Goal: Task Accomplishment & Management: Use online tool/utility

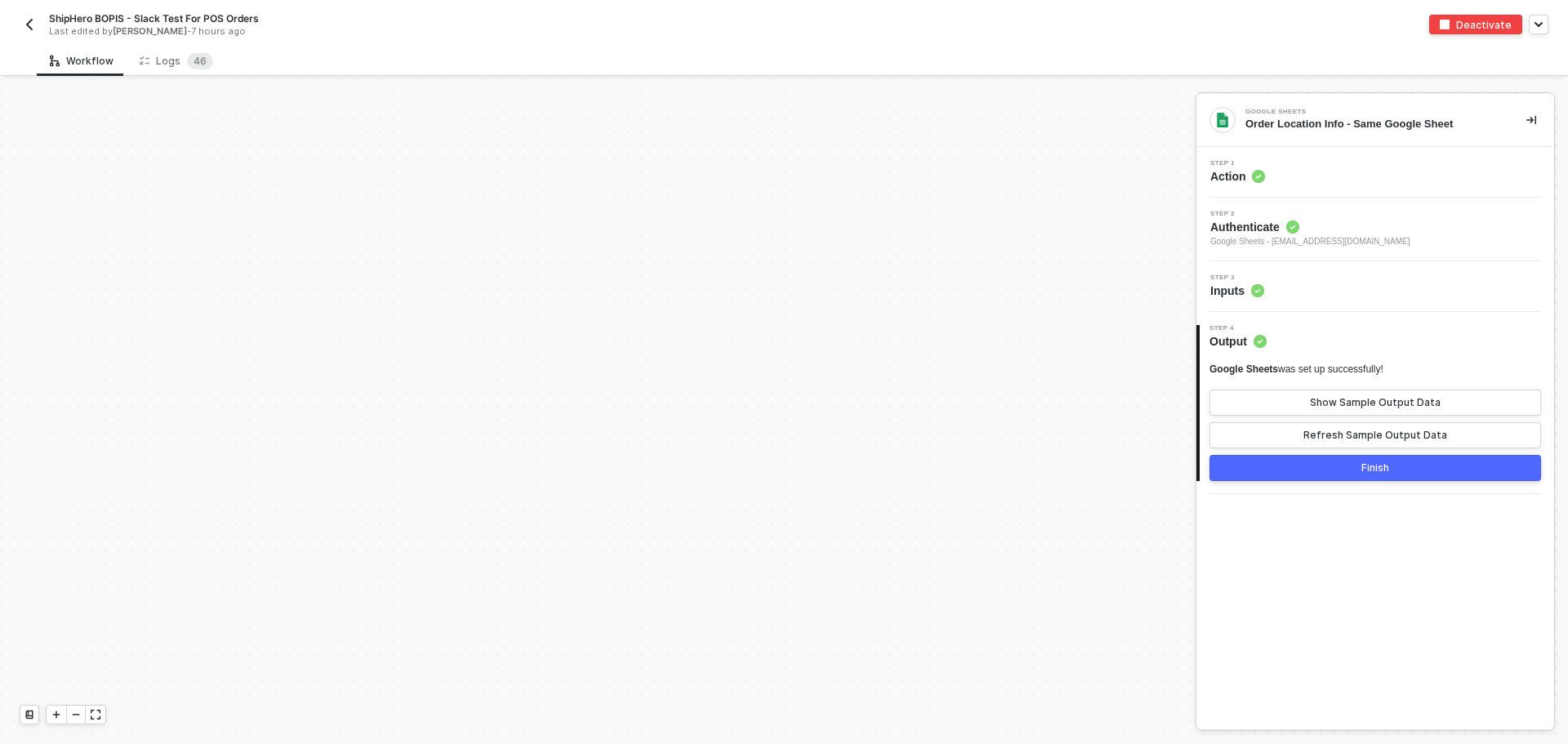
scroll to position [388, 0]
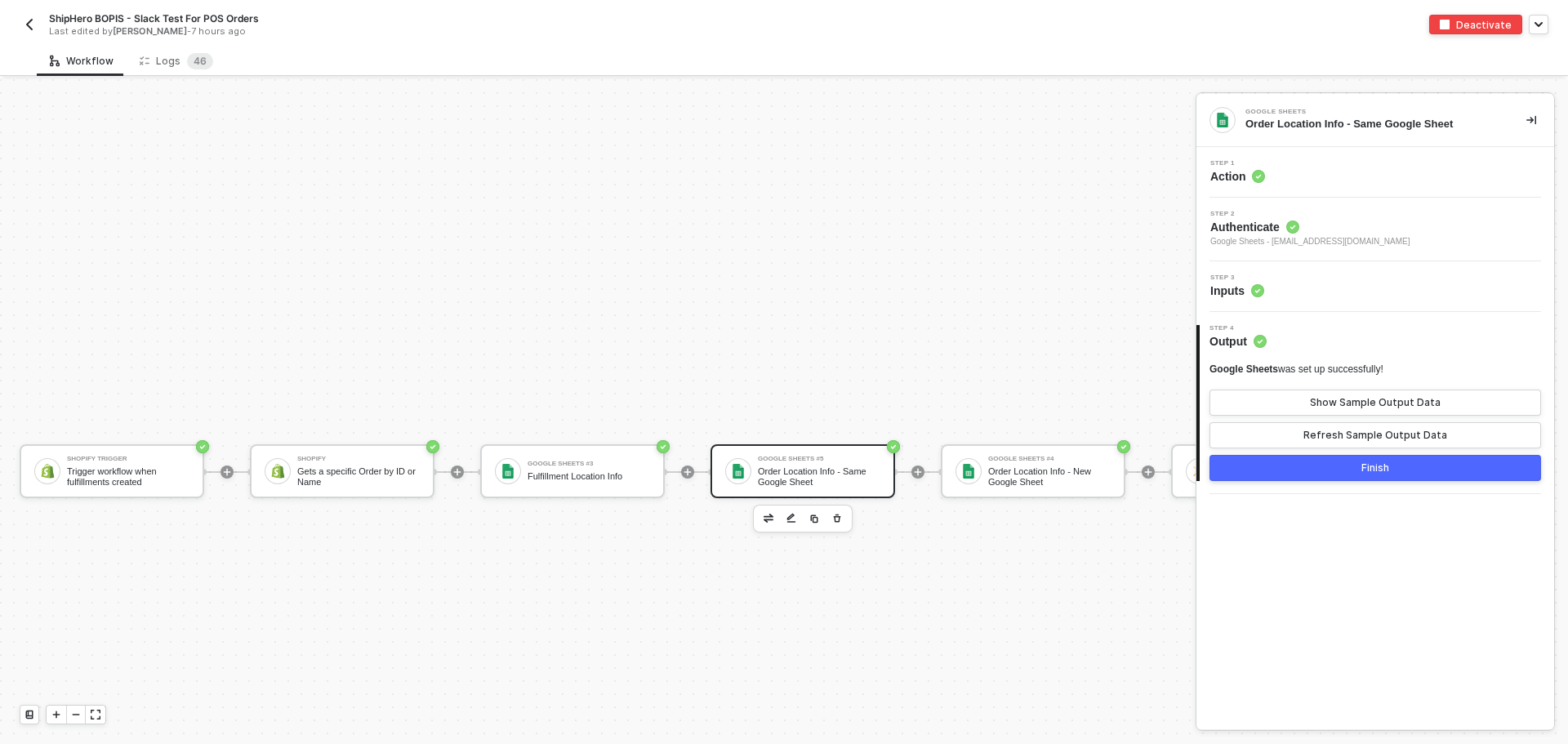
click at [1445, 466] on button "Finish" at bounding box center [1375, 468] width 331 height 26
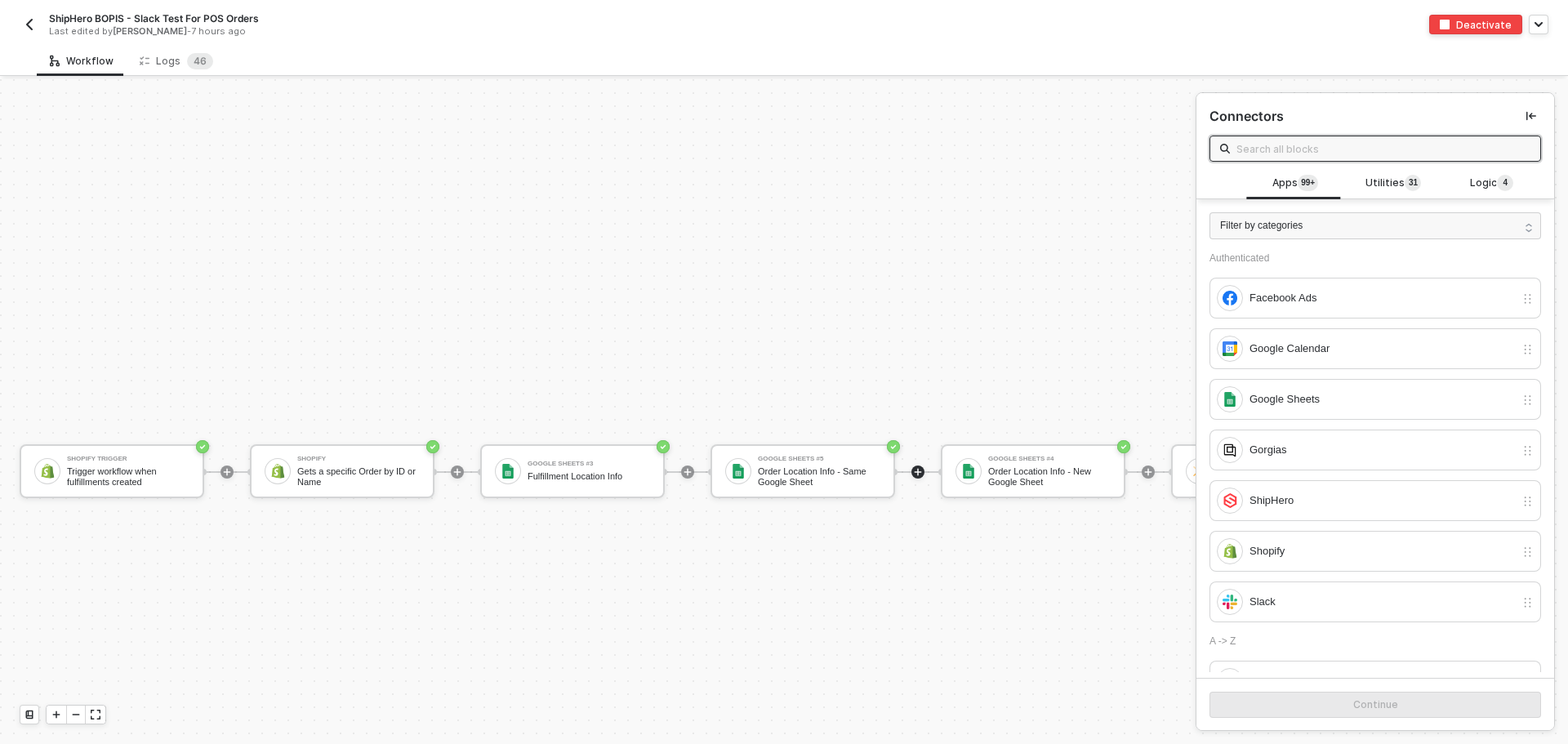
click at [32, 23] on img "button" at bounding box center [28, 23] width 13 height 13
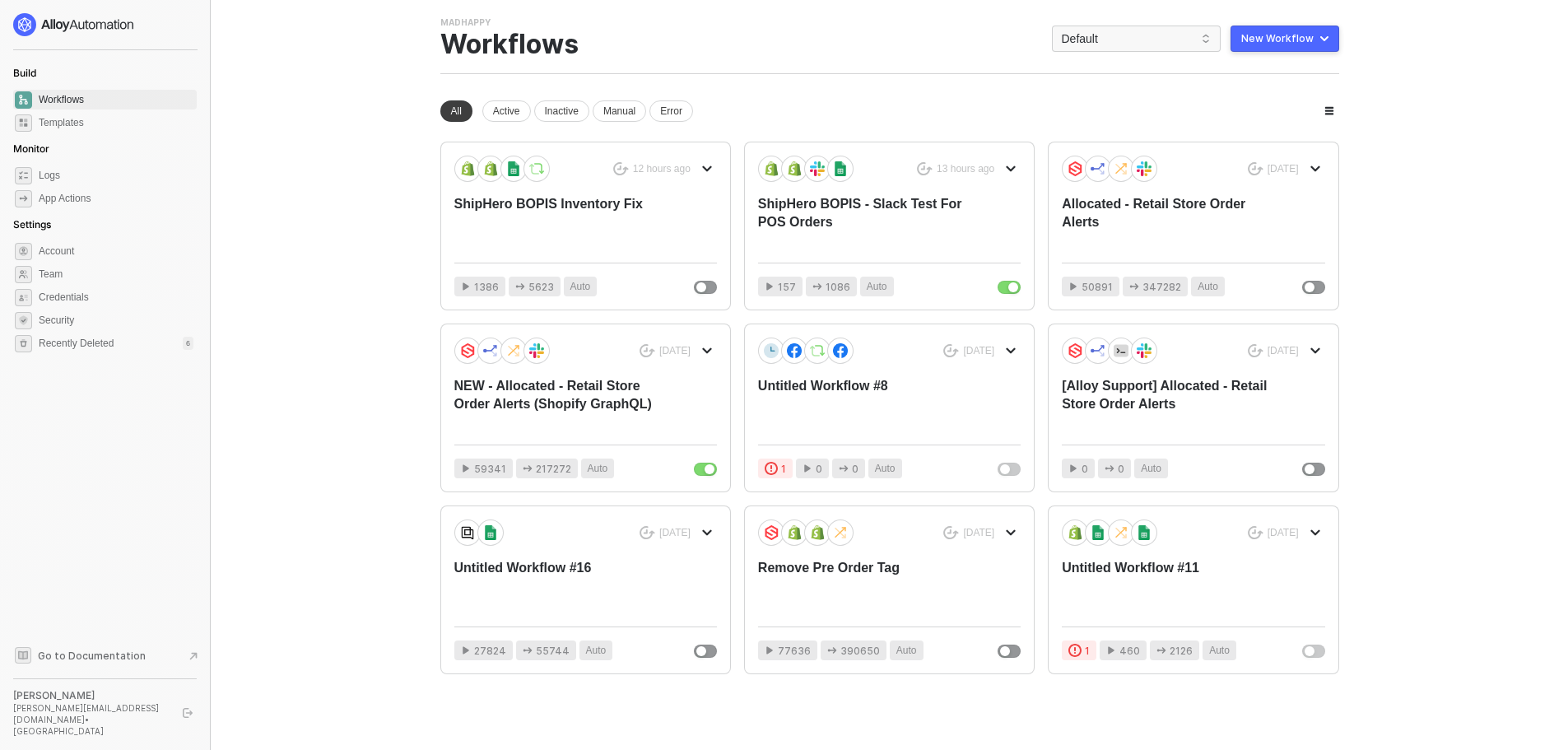
scroll to position [46, 0]
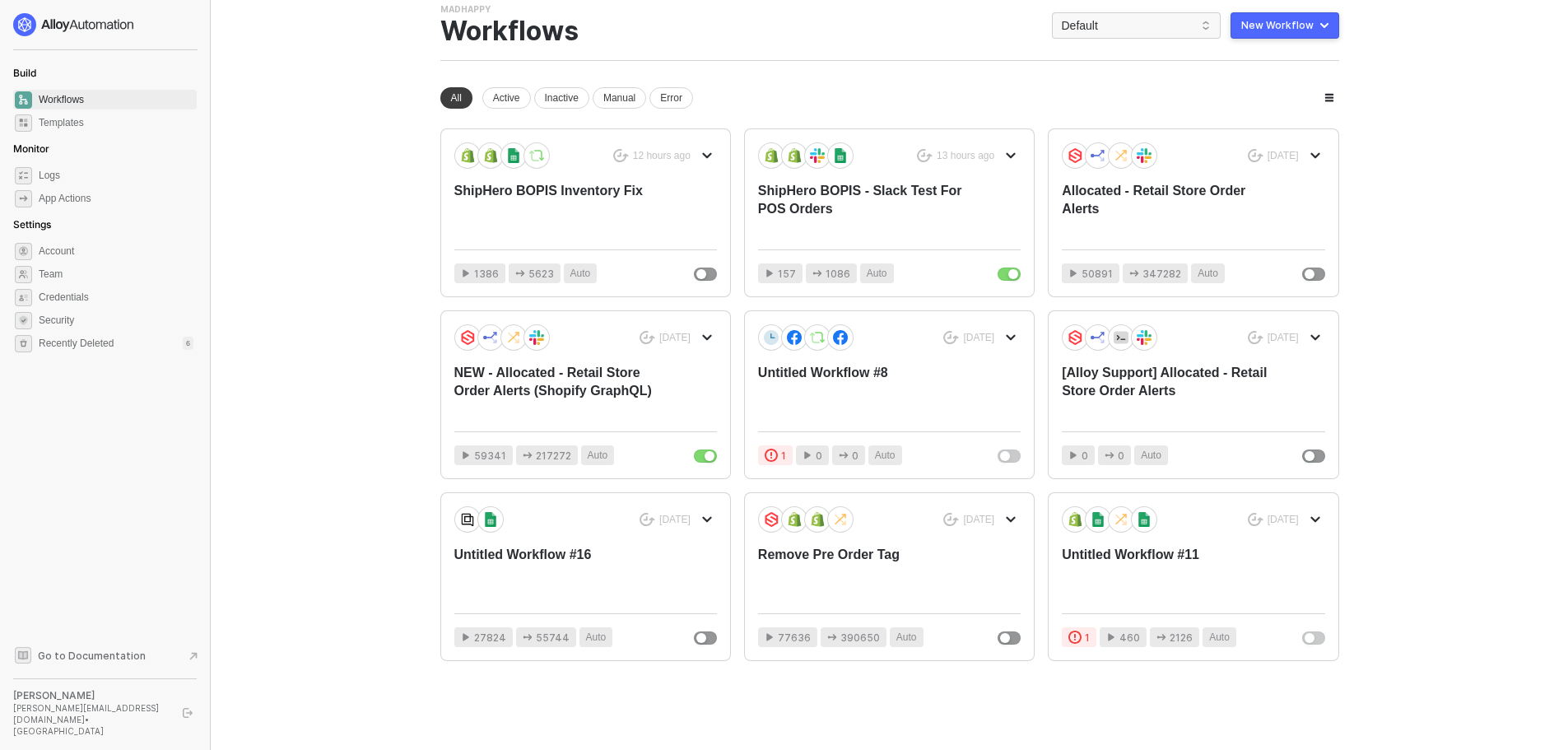
click at [108, 702] on div "[PERSON_NAME]" at bounding box center [90, 695] width 155 height 13
click at [32, 702] on div "[PERSON_NAME]" at bounding box center [90, 695] width 155 height 13
click at [84, 662] on span "Go to Documentation" at bounding box center [92, 656] width 108 height 14
click at [805, 208] on div "ShipHero BOPIS - Slack Test For POS Orders" at bounding box center [862, 209] width 210 height 54
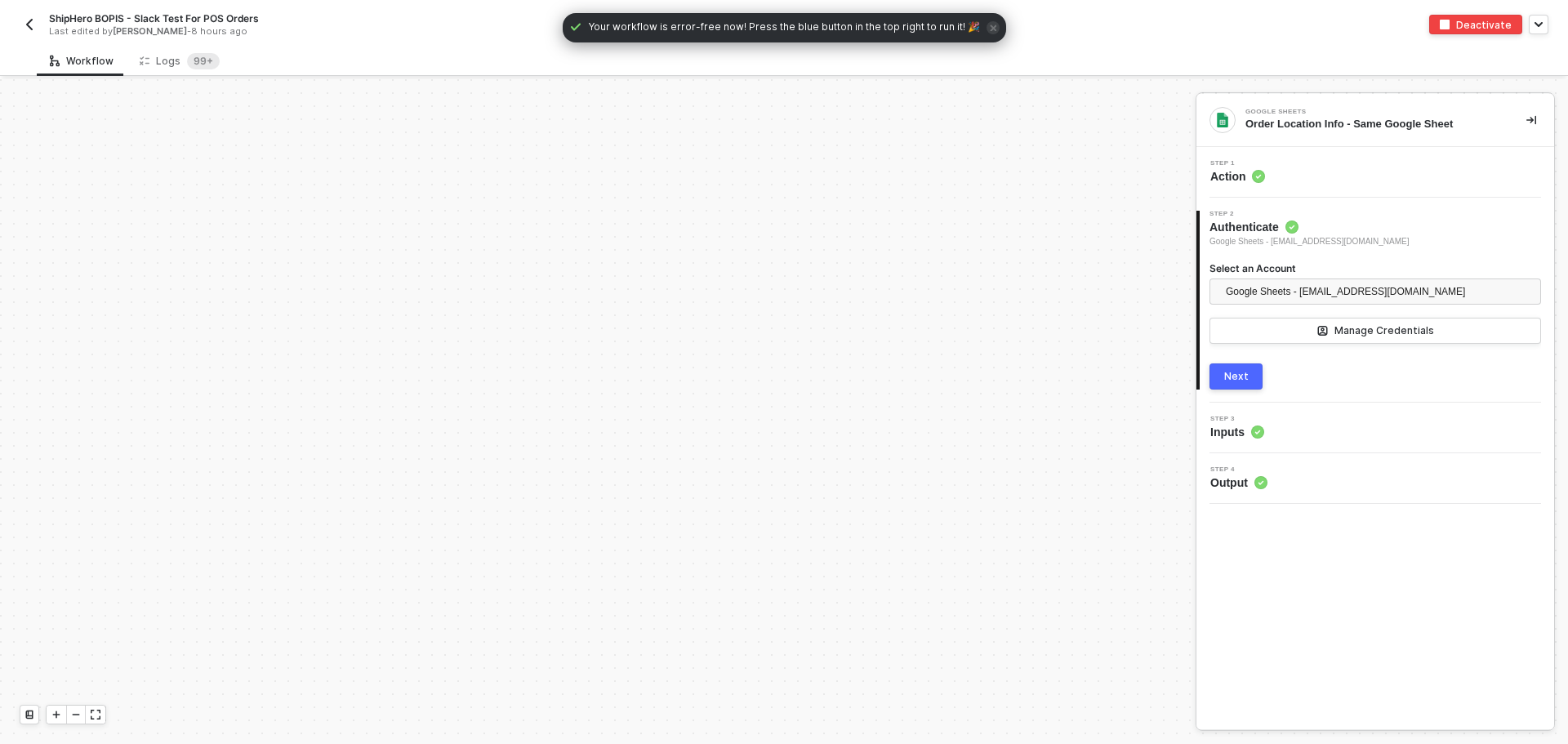
scroll to position [391, 0]
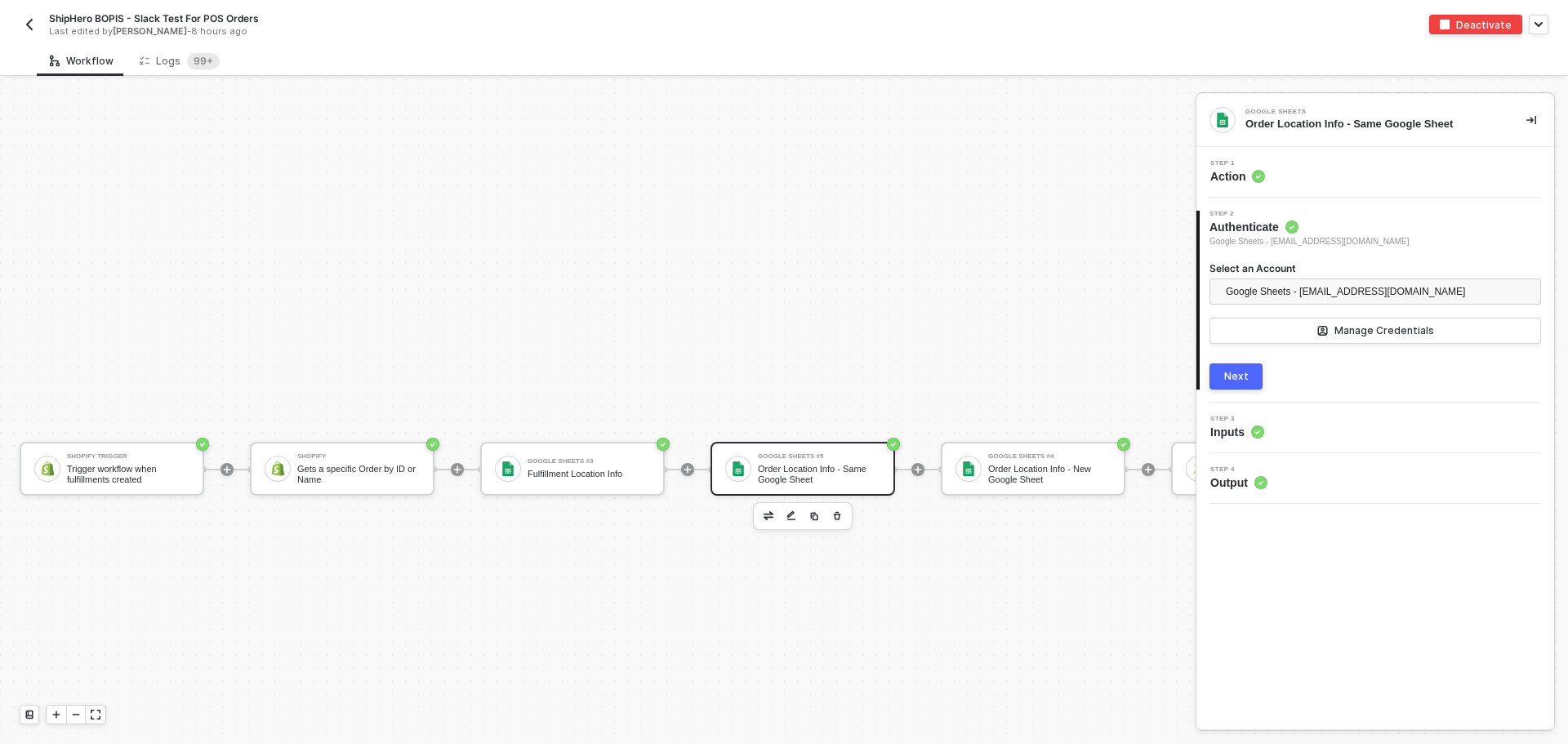
click at [1241, 363] on button "Next" at bounding box center [1236, 376] width 53 height 26
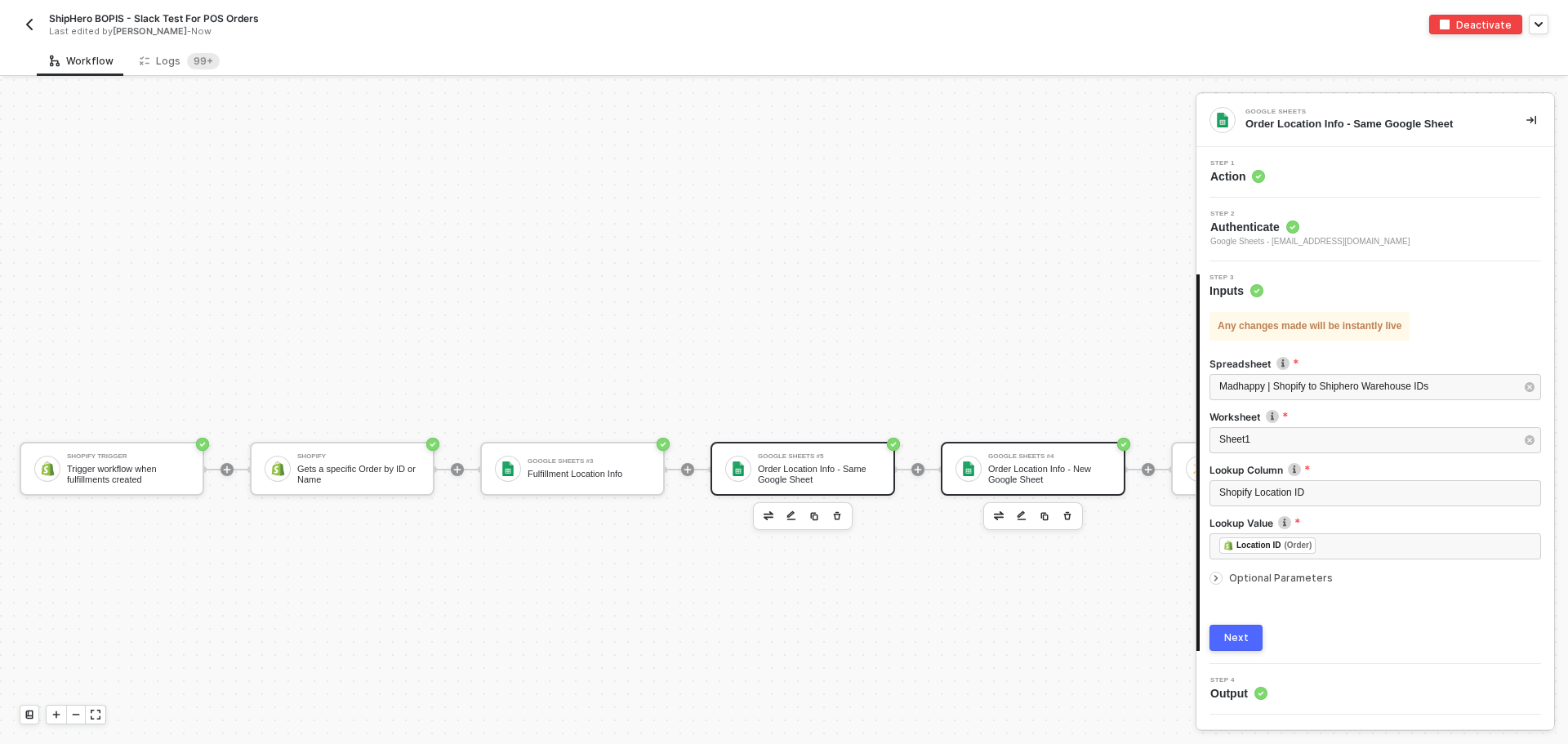
click at [999, 464] on div "Order Location Info - New Google Sheet" at bounding box center [1049, 474] width 122 height 21
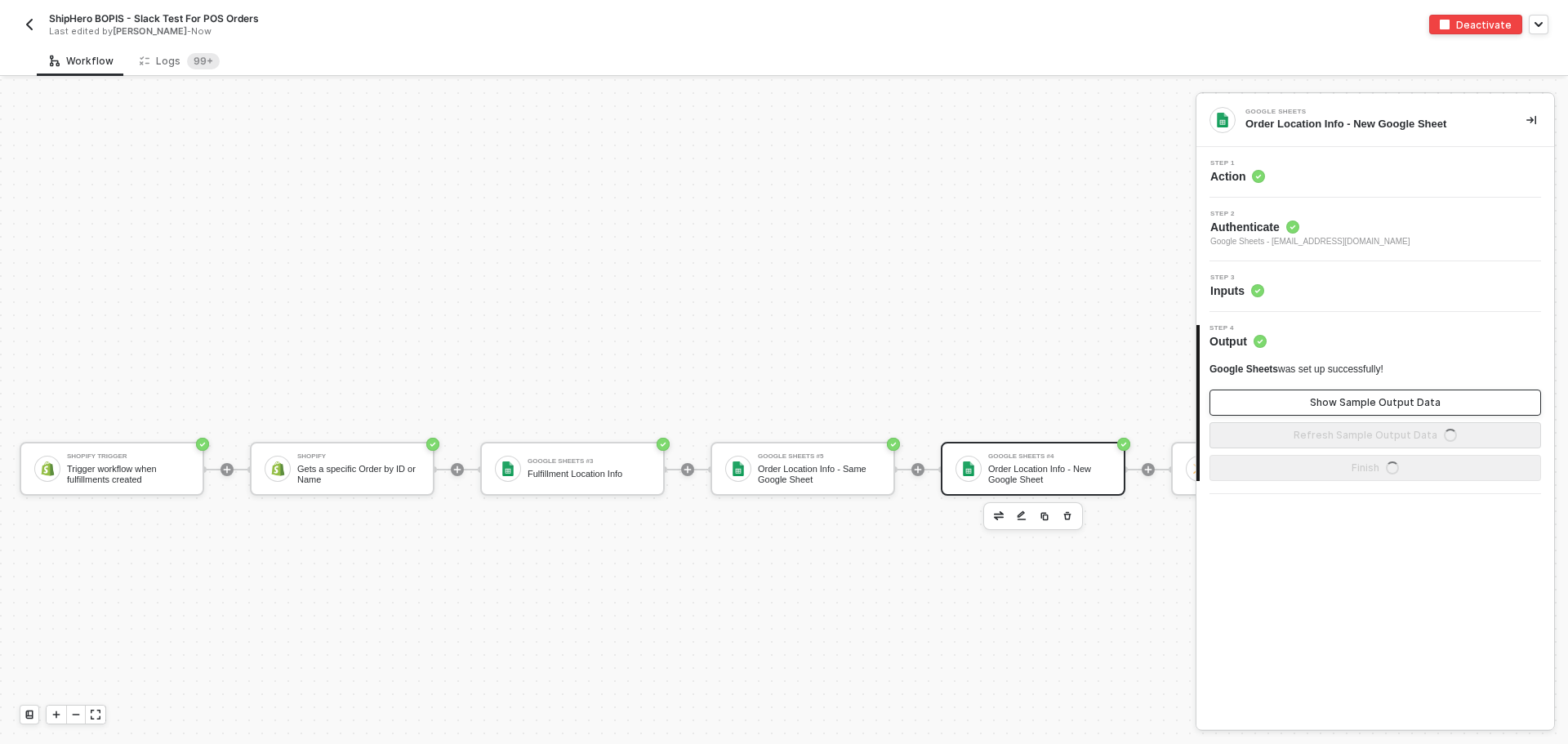
click at [1354, 395] on button "Show Sample Output Data" at bounding box center [1375, 402] width 331 height 26
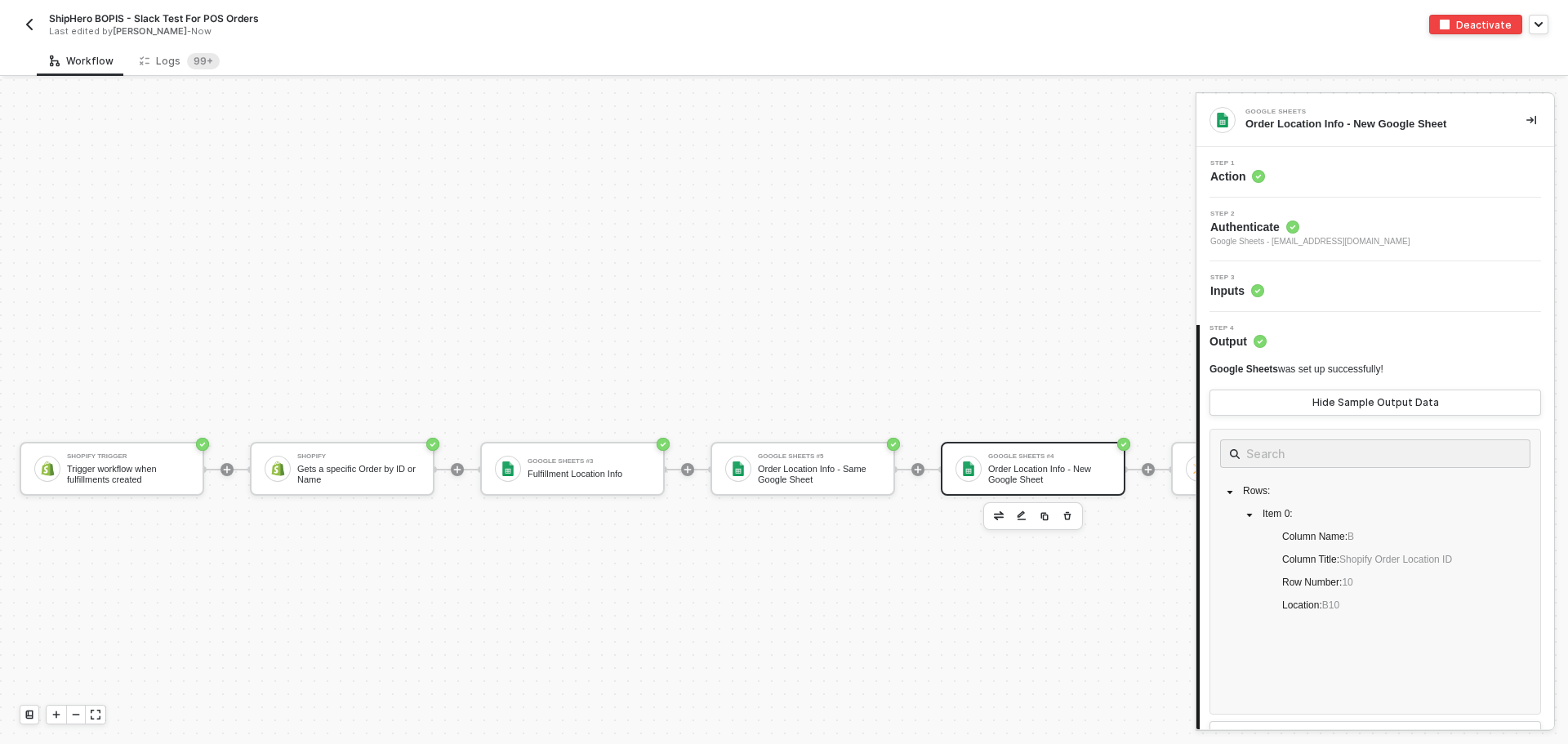
click at [1013, 456] on div "Google Sheets #4" at bounding box center [1049, 456] width 122 height 7
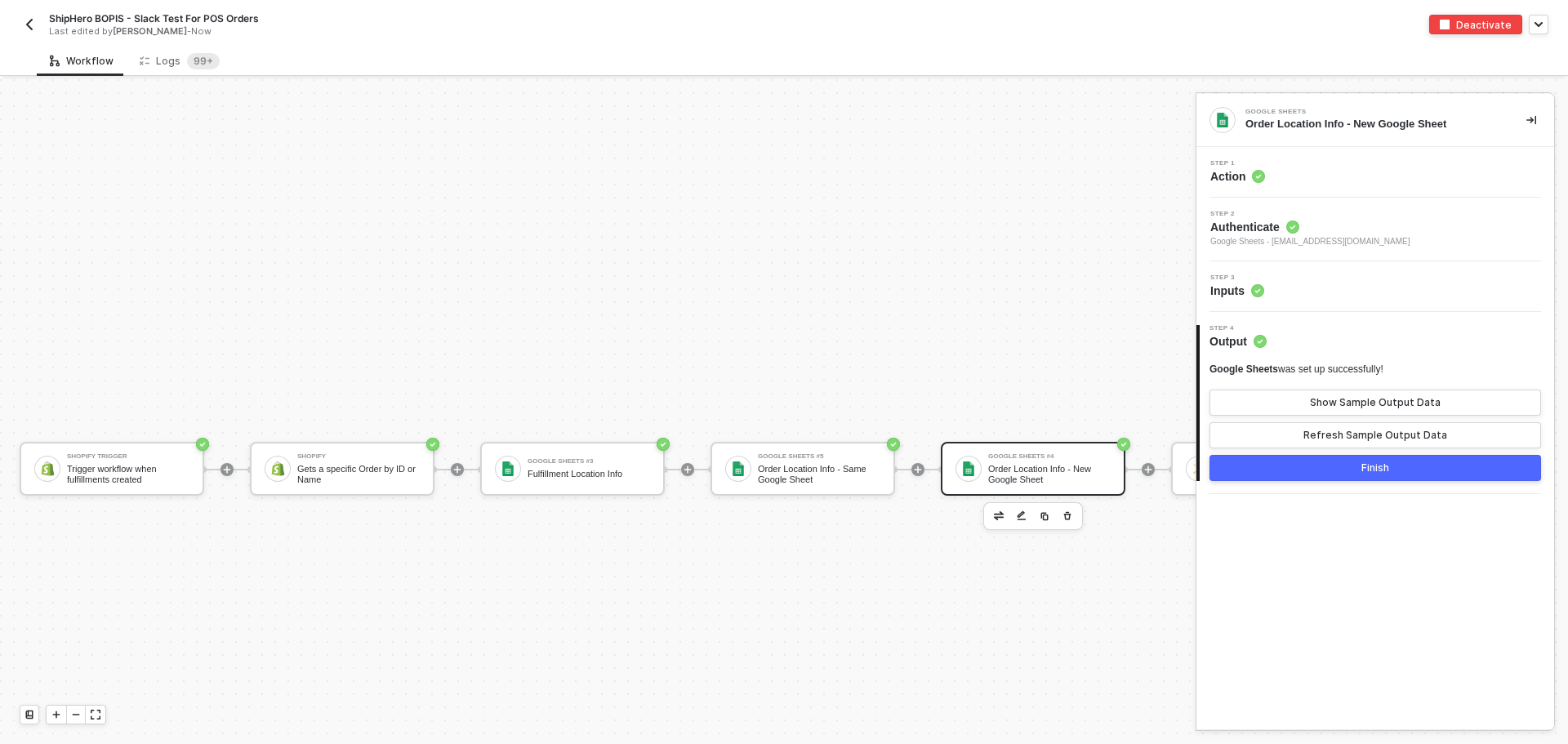
click at [1352, 280] on div "Step 3 Inputs" at bounding box center [1377, 286] width 354 height 24
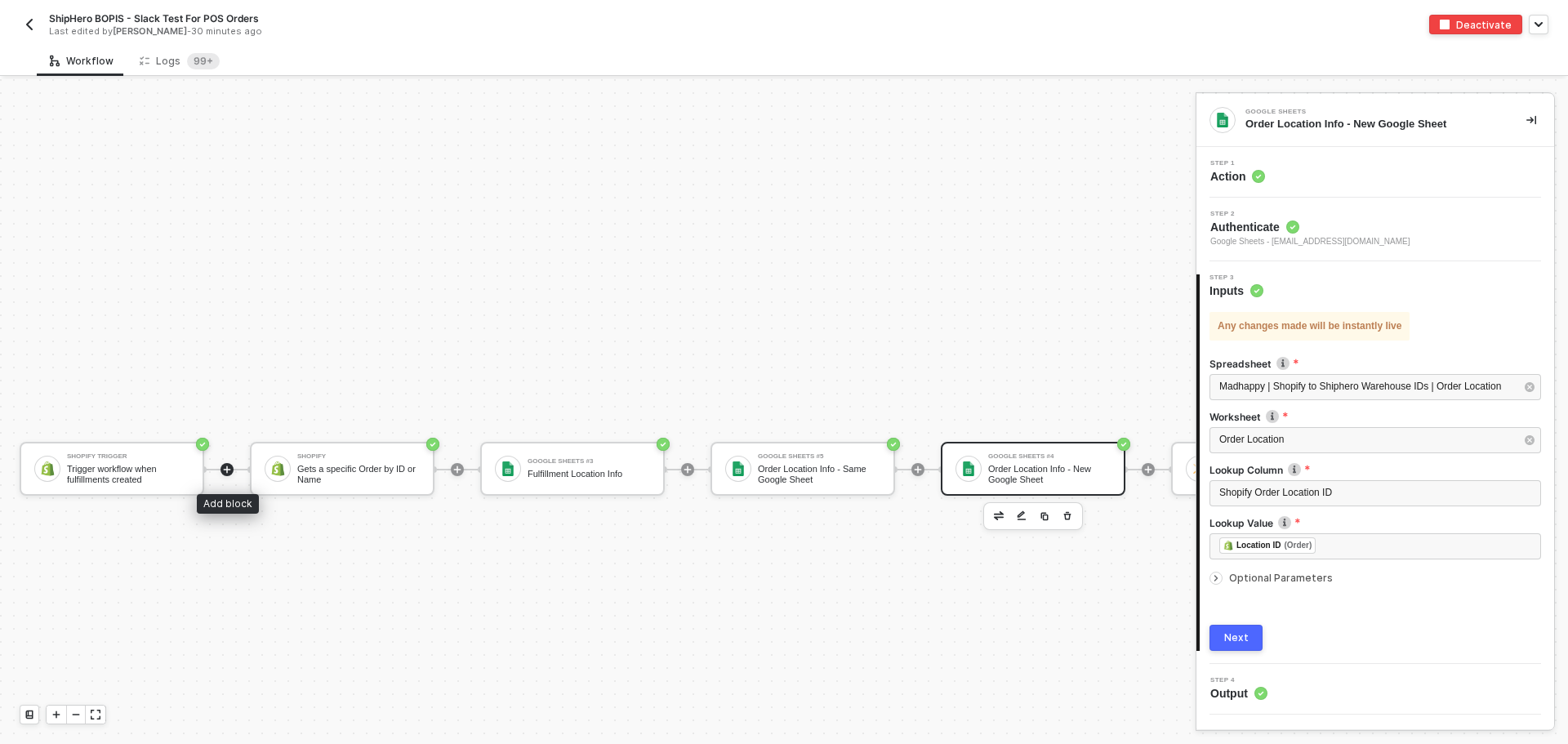
click at [232, 471] on icon "icon-play" at bounding box center [227, 470] width 10 height 10
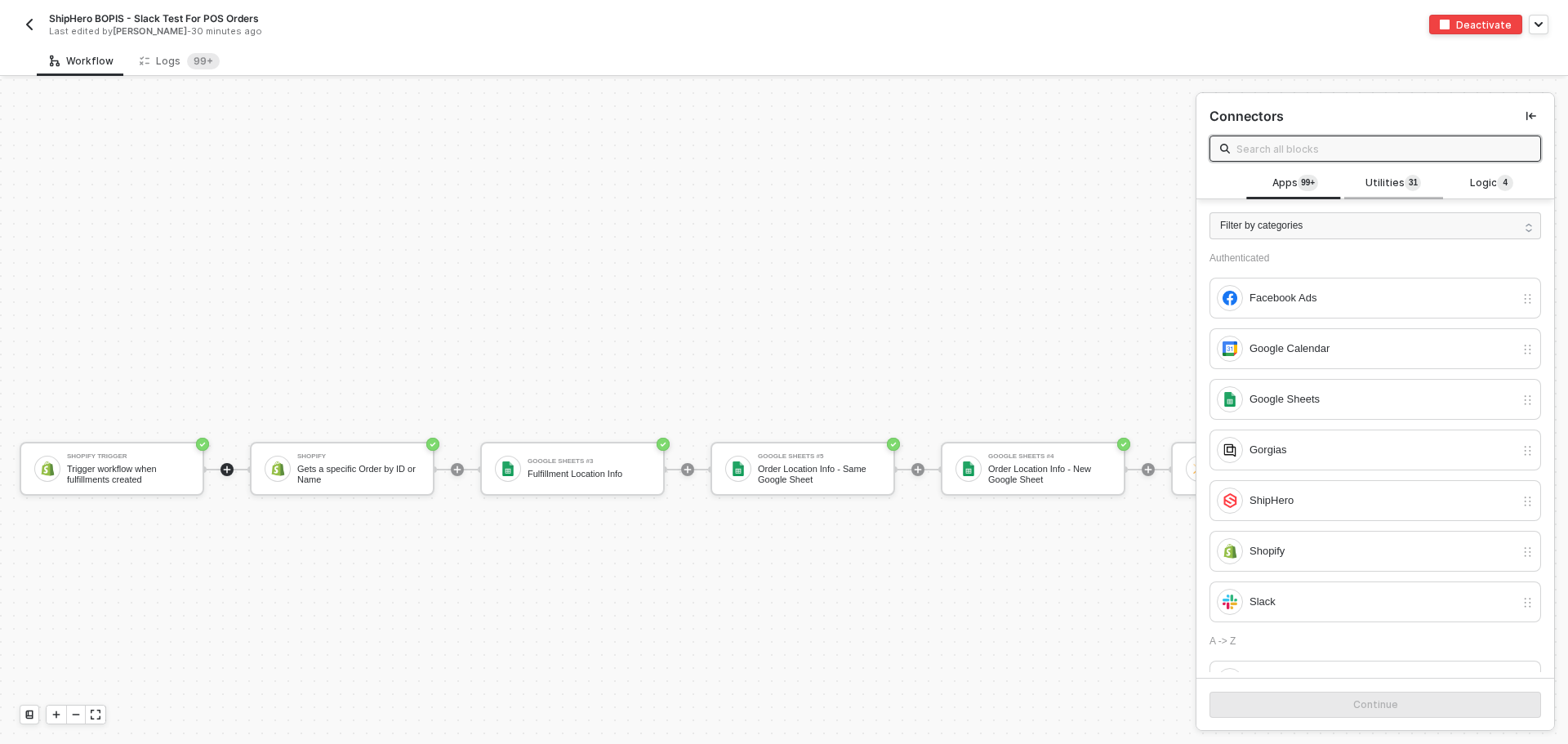
click at [1413, 185] on span "1" at bounding box center [1415, 183] width 5 height 13
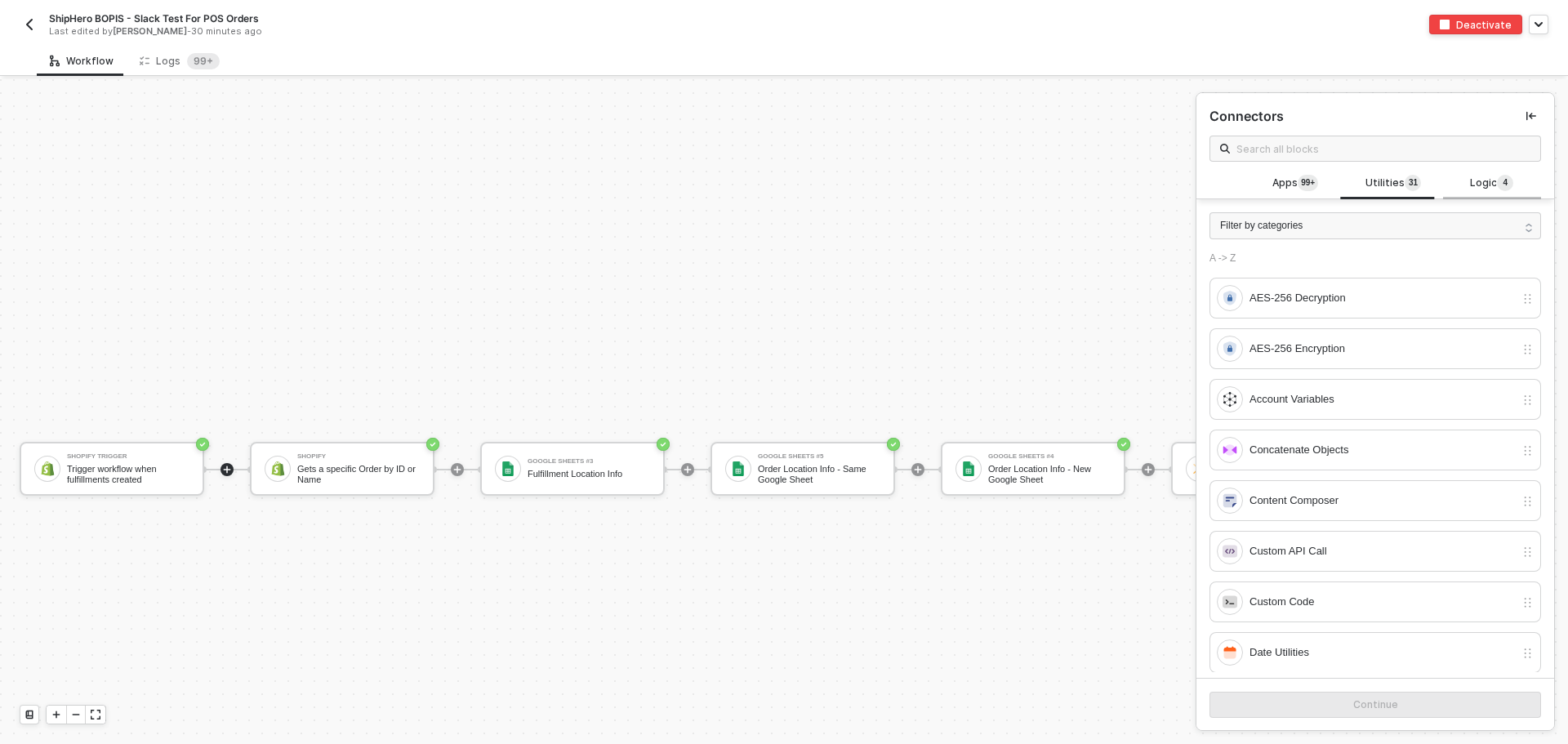
click at [1482, 183] on span "Logic 4" at bounding box center [1492, 184] width 43 height 18
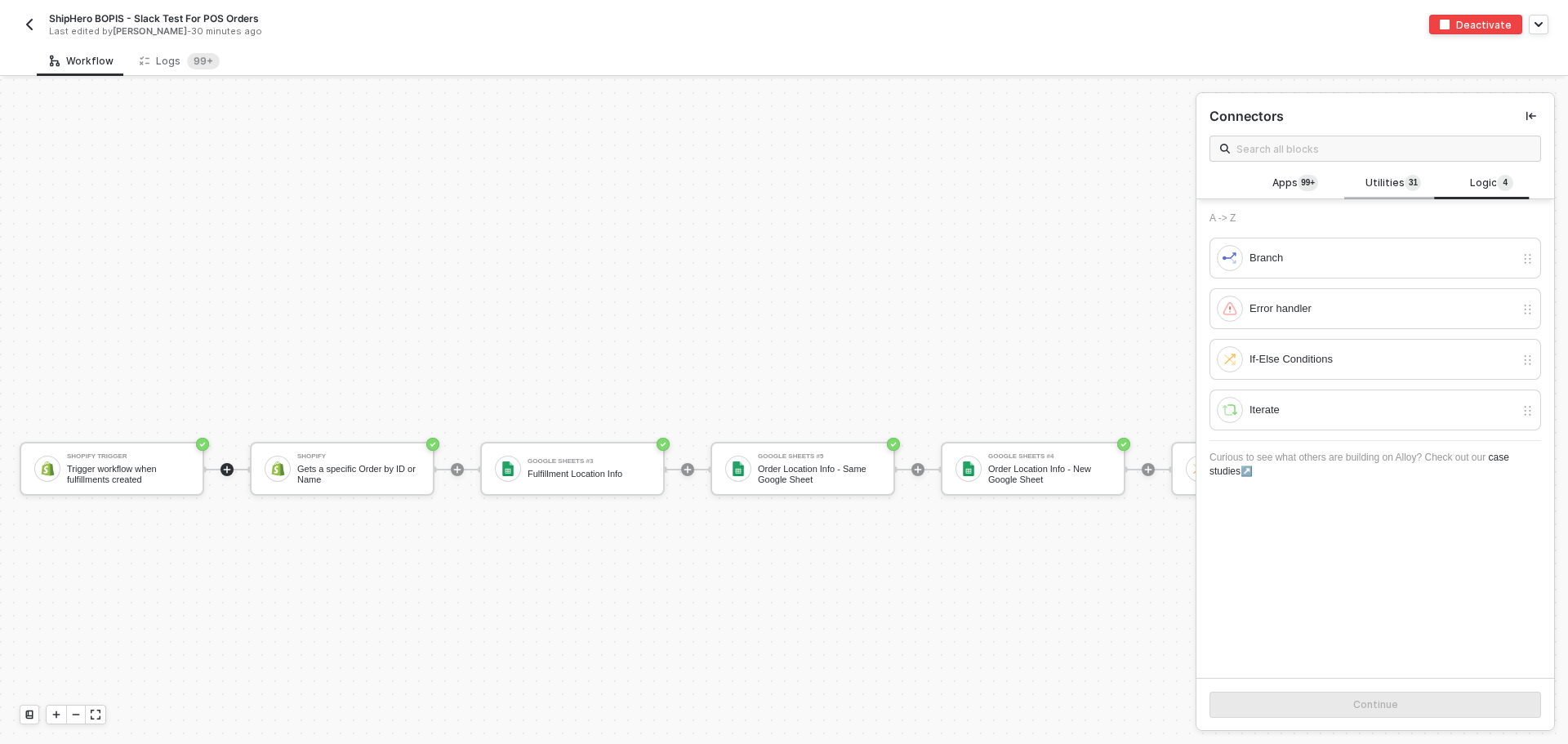
click at [1413, 183] on span "1" at bounding box center [1415, 183] width 5 height 13
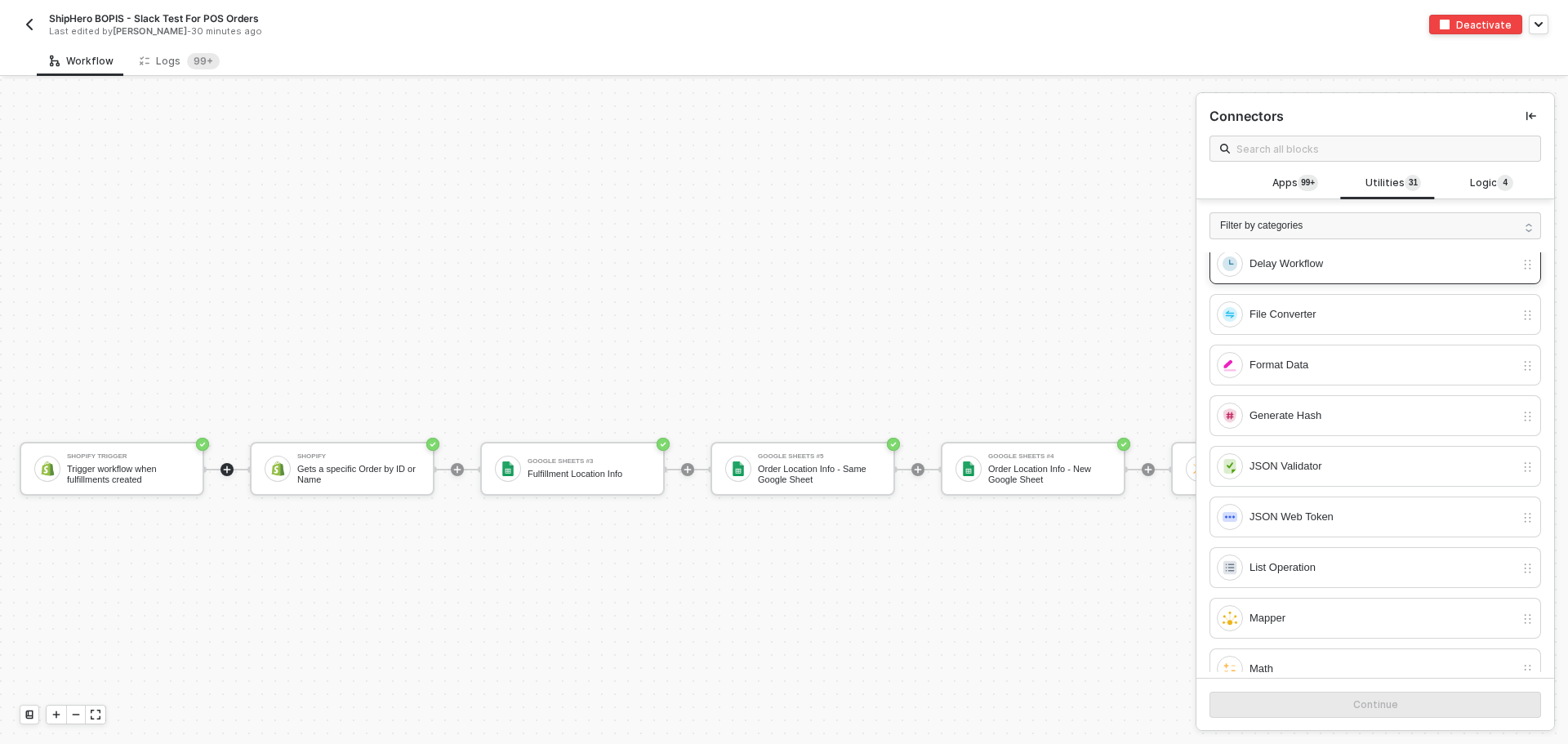
scroll to position [408, 0]
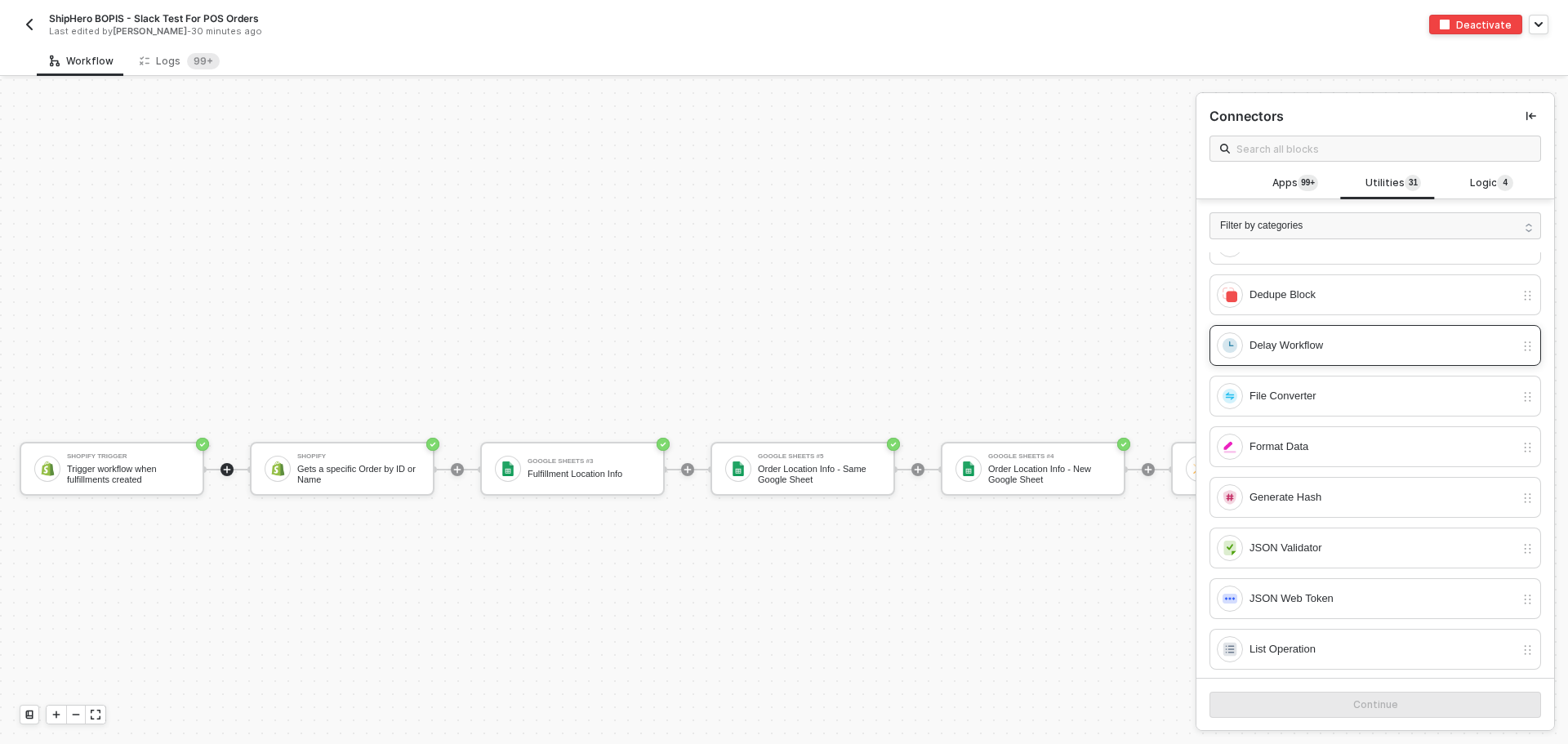
click at [1363, 360] on div "Delay Workflow" at bounding box center [1375, 346] width 331 height 41
click at [1349, 713] on button "Continue" at bounding box center [1375, 704] width 331 height 26
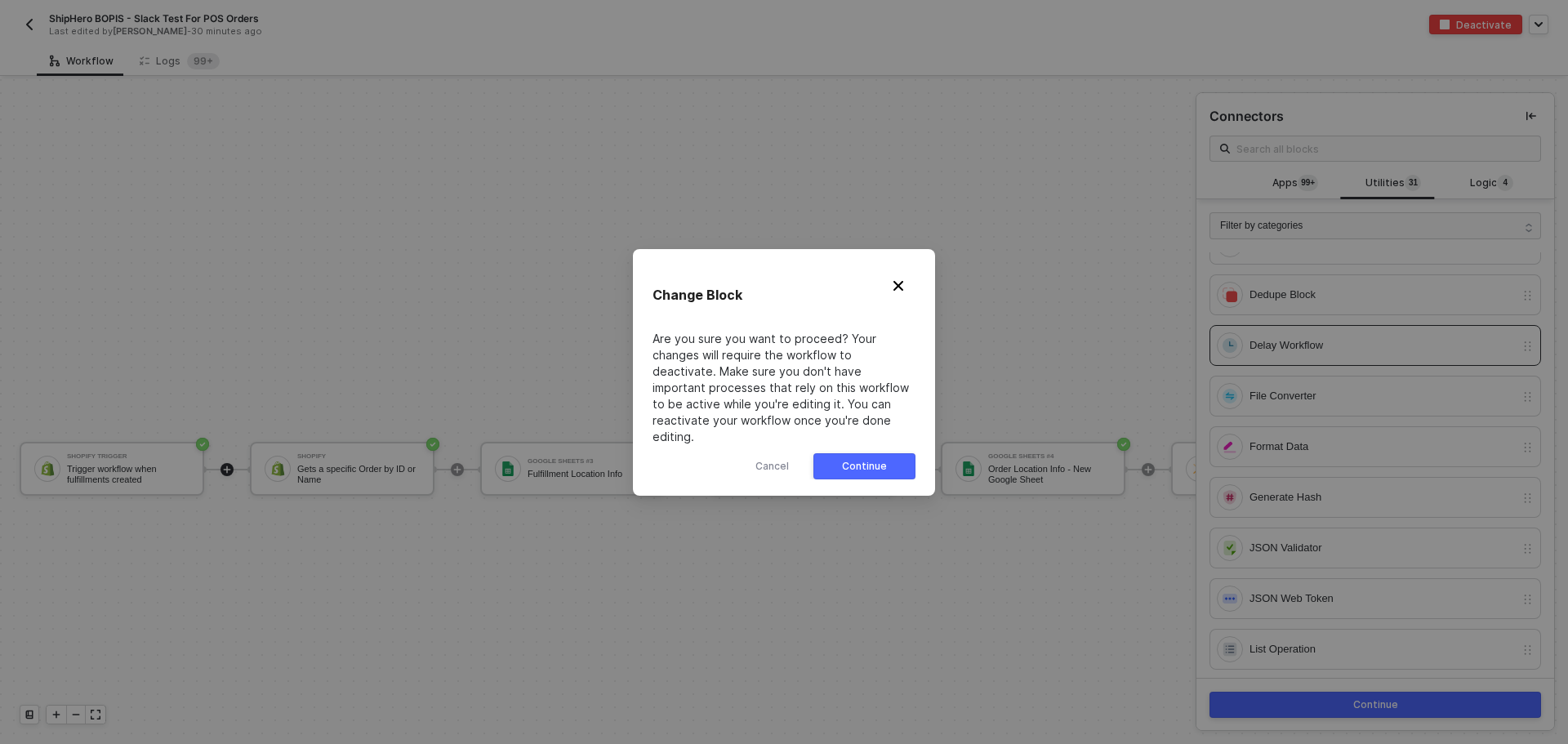
click at [906, 458] on button "Continue" at bounding box center [865, 466] width 103 height 26
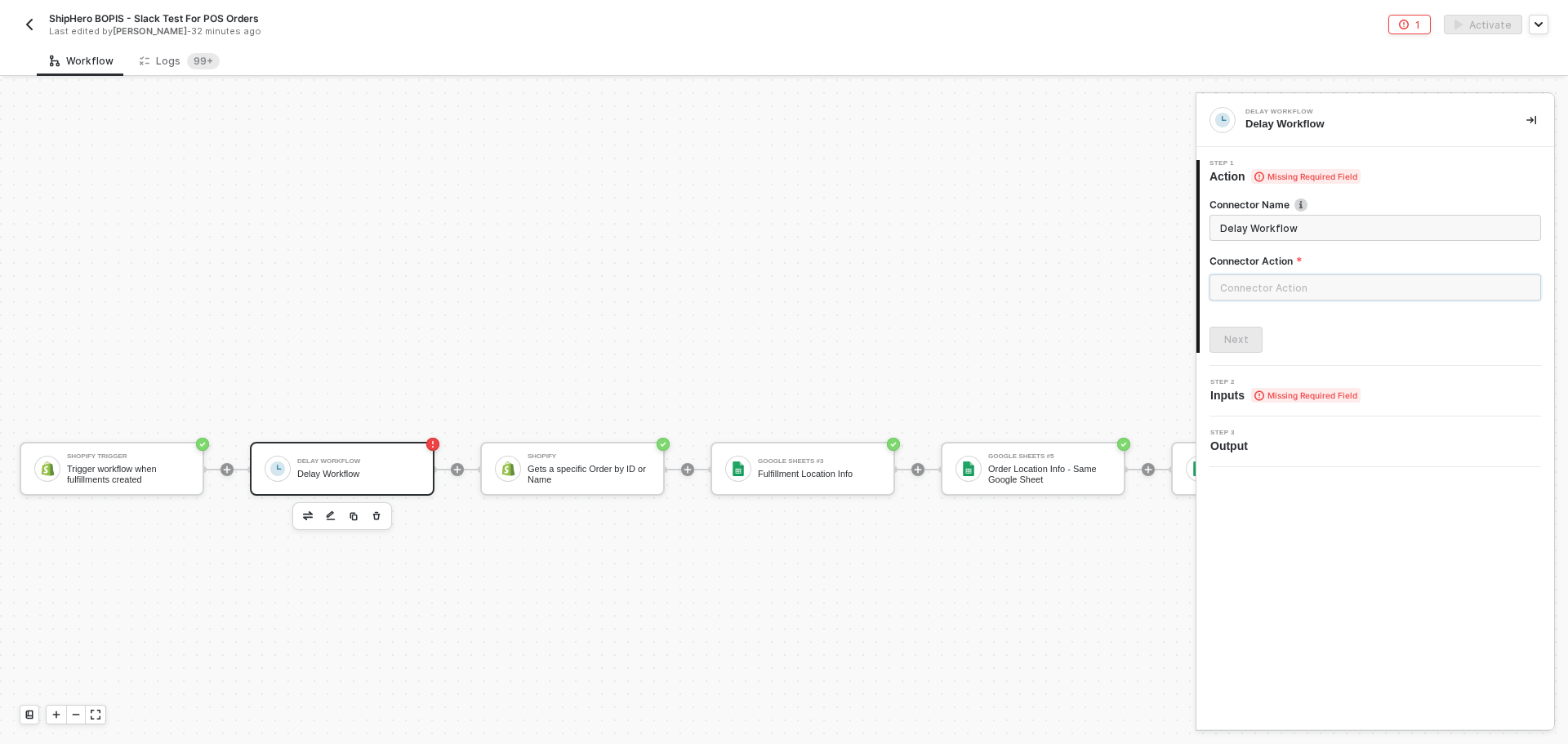
click at [1312, 285] on input "text" at bounding box center [1375, 287] width 331 height 26
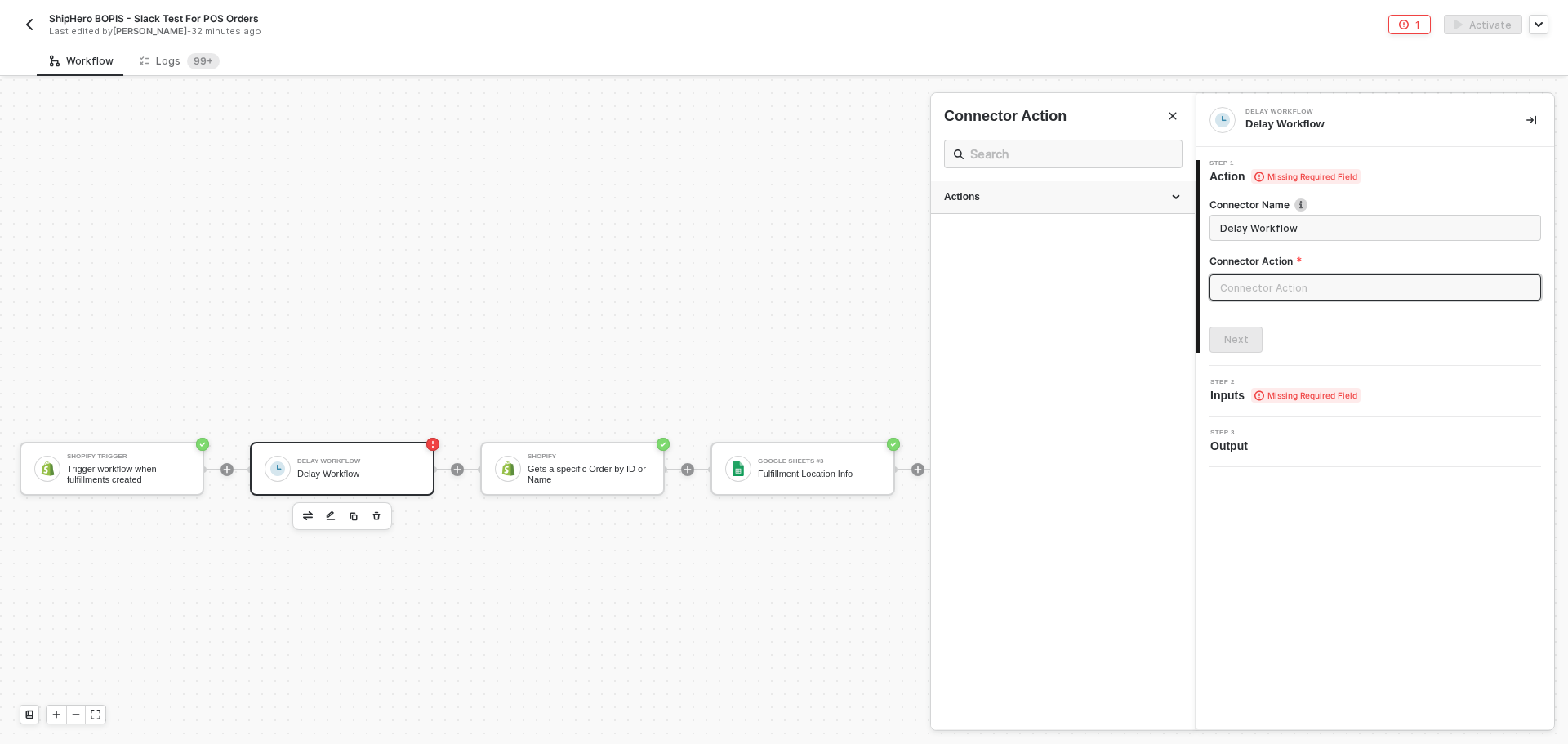
click at [1100, 202] on div "Actions" at bounding box center [1062, 197] width 237 height 14
click at [1065, 245] on span "Wait a set amount of time before continuing workflow" at bounding box center [1039, 240] width 191 height 9
type input "Wait a set amount of time before continuing workflow"
type input "Fixed Delay"
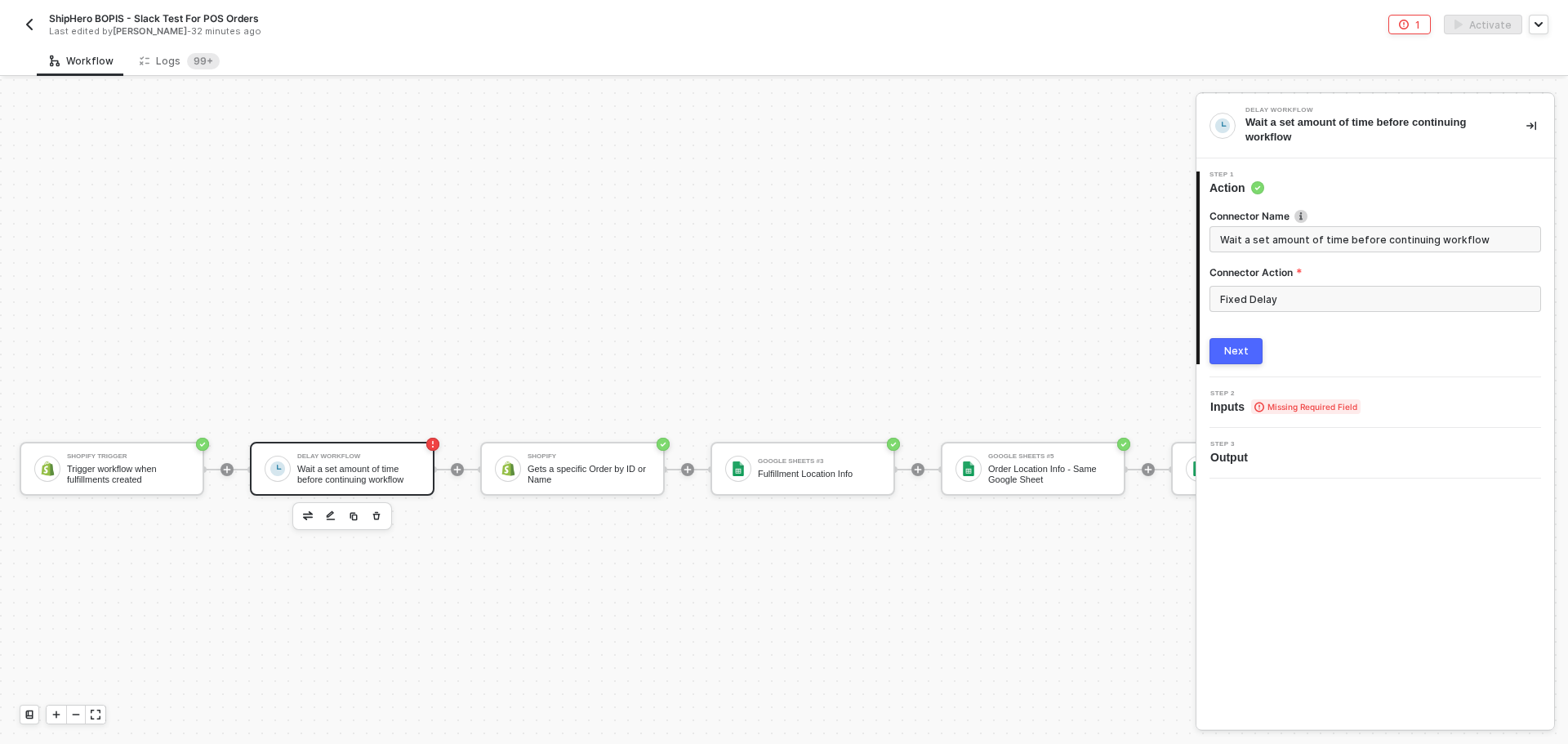
click at [1248, 349] on button "Next" at bounding box center [1236, 351] width 53 height 26
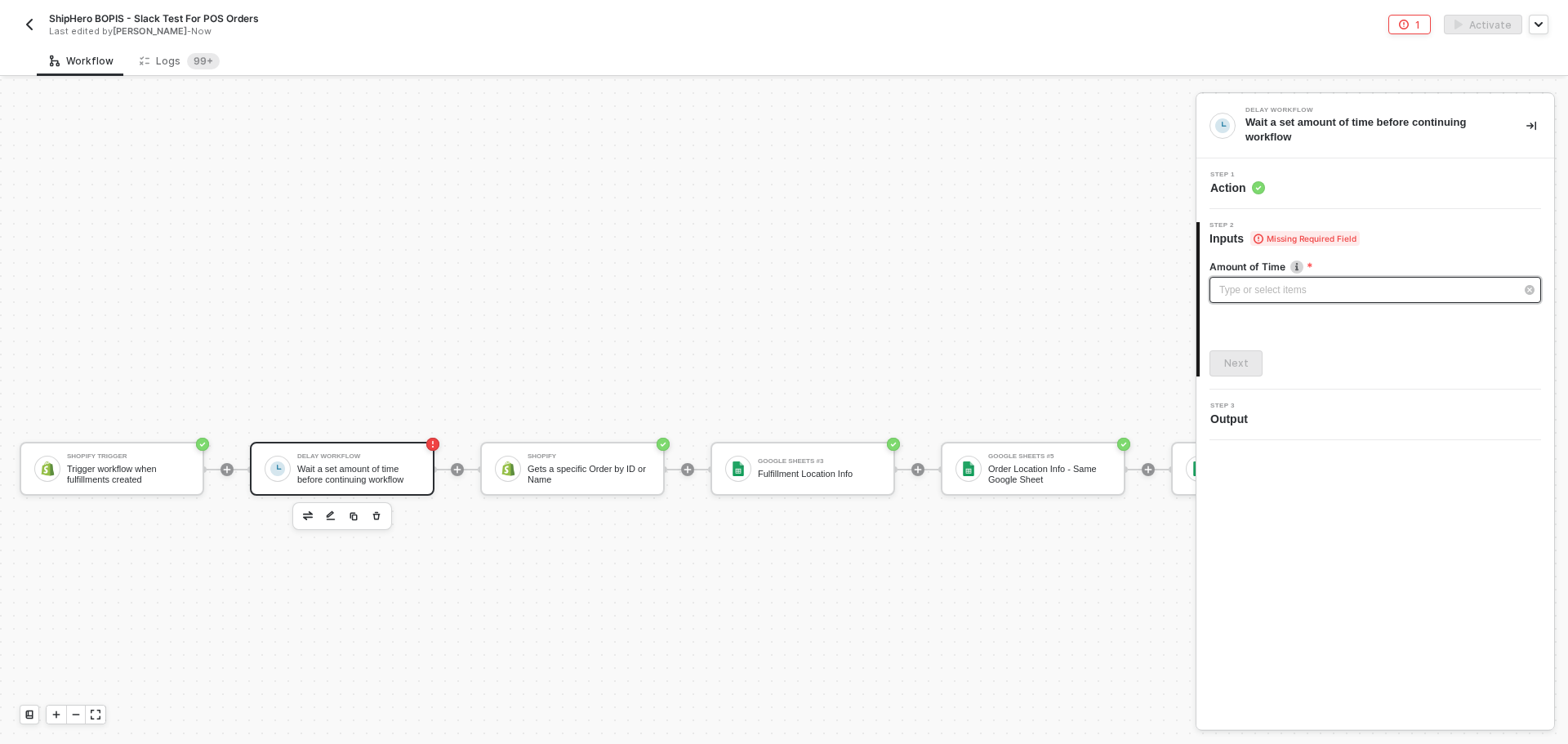
click at [1293, 297] on div "Type or select items ﻿" at bounding box center [1367, 290] width 296 height 16
drag, startPoint x: 1067, startPoint y: 172, endPoint x: 1082, endPoint y: 172, distance: 15.0
click at [1082, 172] on input "0" at bounding box center [1073, 168] width 28 height 22
type input "5"
click at [1298, 372] on div "Next" at bounding box center [1375, 363] width 331 height 26
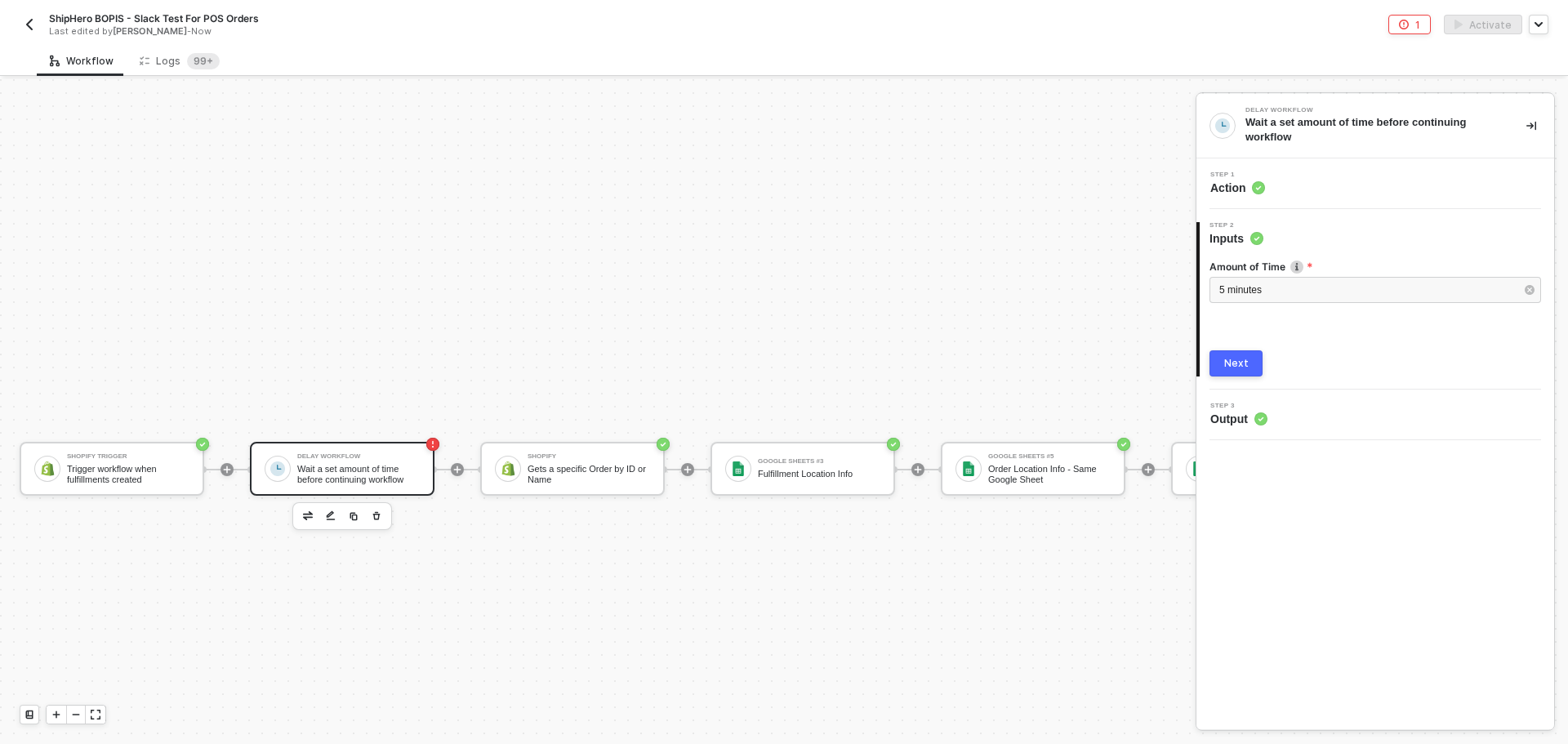
click at [1243, 369] on div "Next" at bounding box center [1236, 362] width 24 height 13
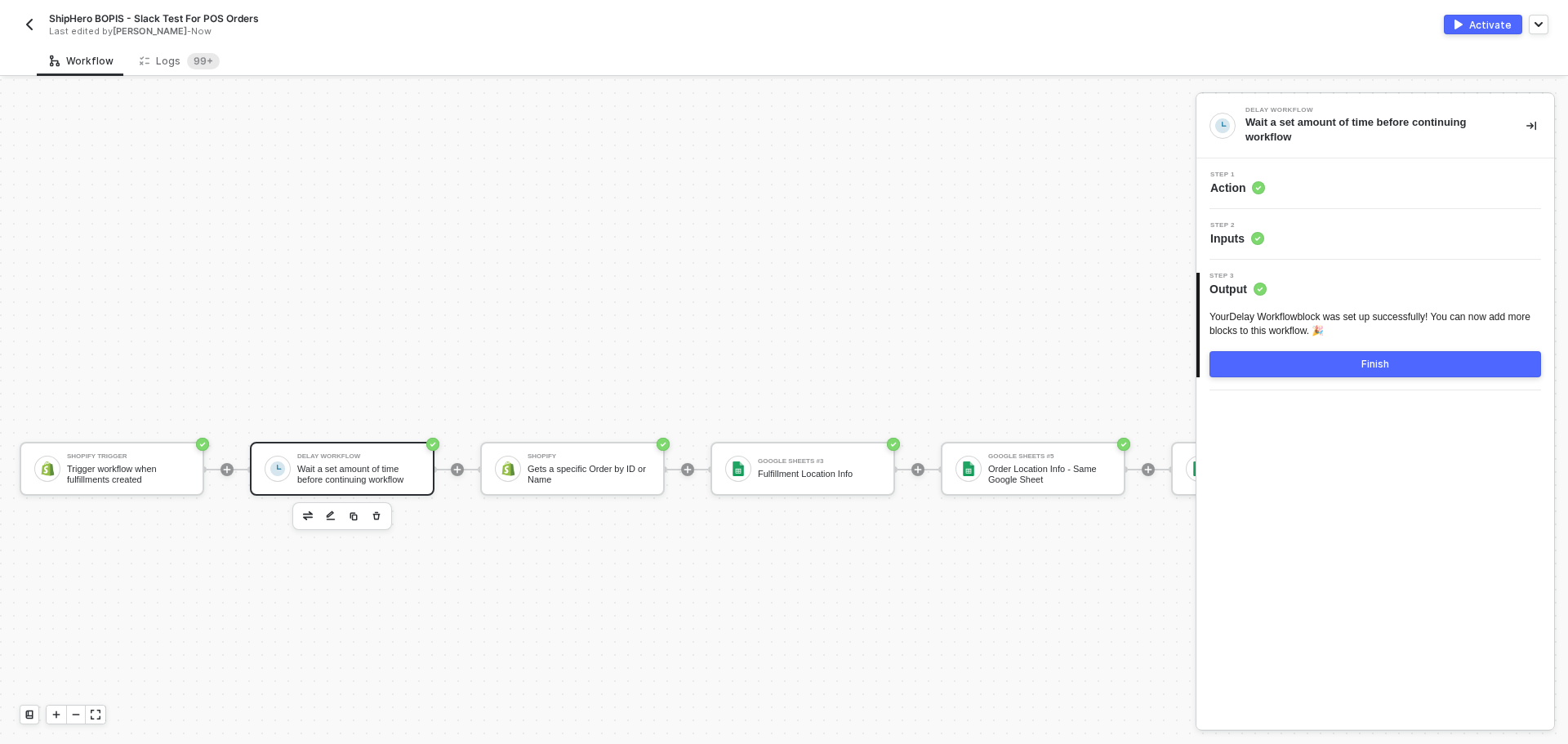
click at [1297, 372] on button "Finish" at bounding box center [1375, 363] width 331 height 26
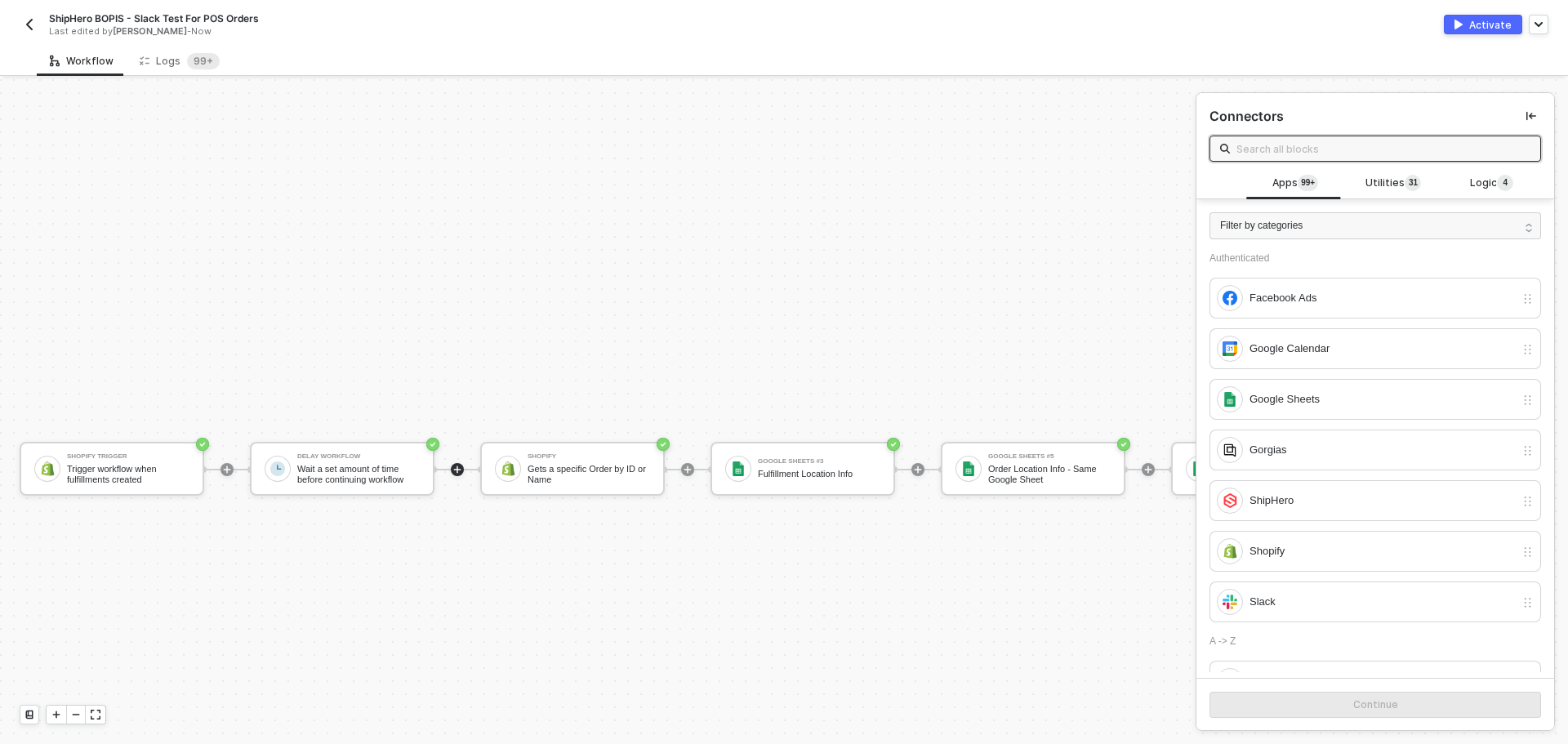
click at [1482, 28] on div "Activate" at bounding box center [1490, 24] width 42 height 14
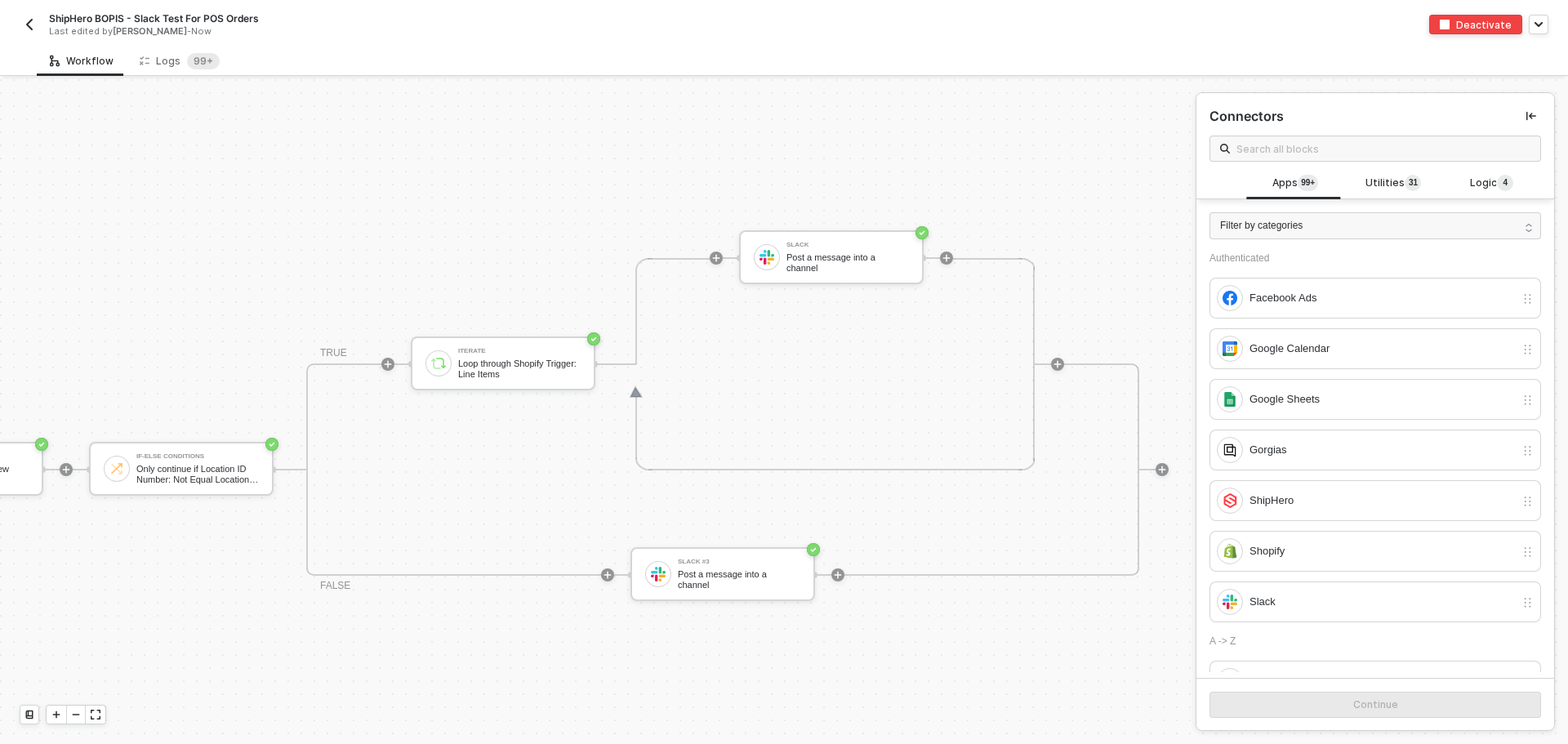
scroll to position [391, 1400]
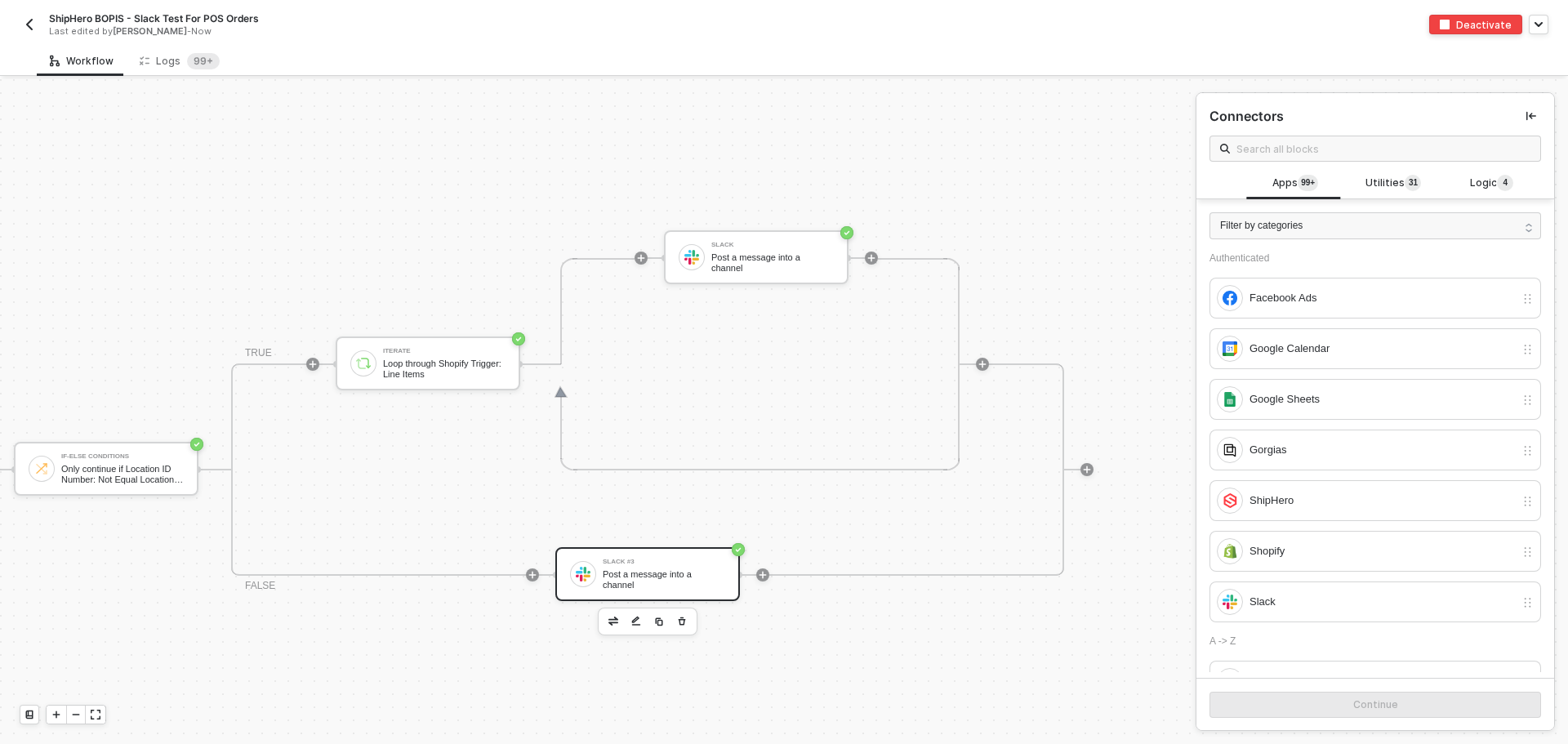
click at [645, 565] on div "Slack #3" at bounding box center [663, 561] width 122 height 7
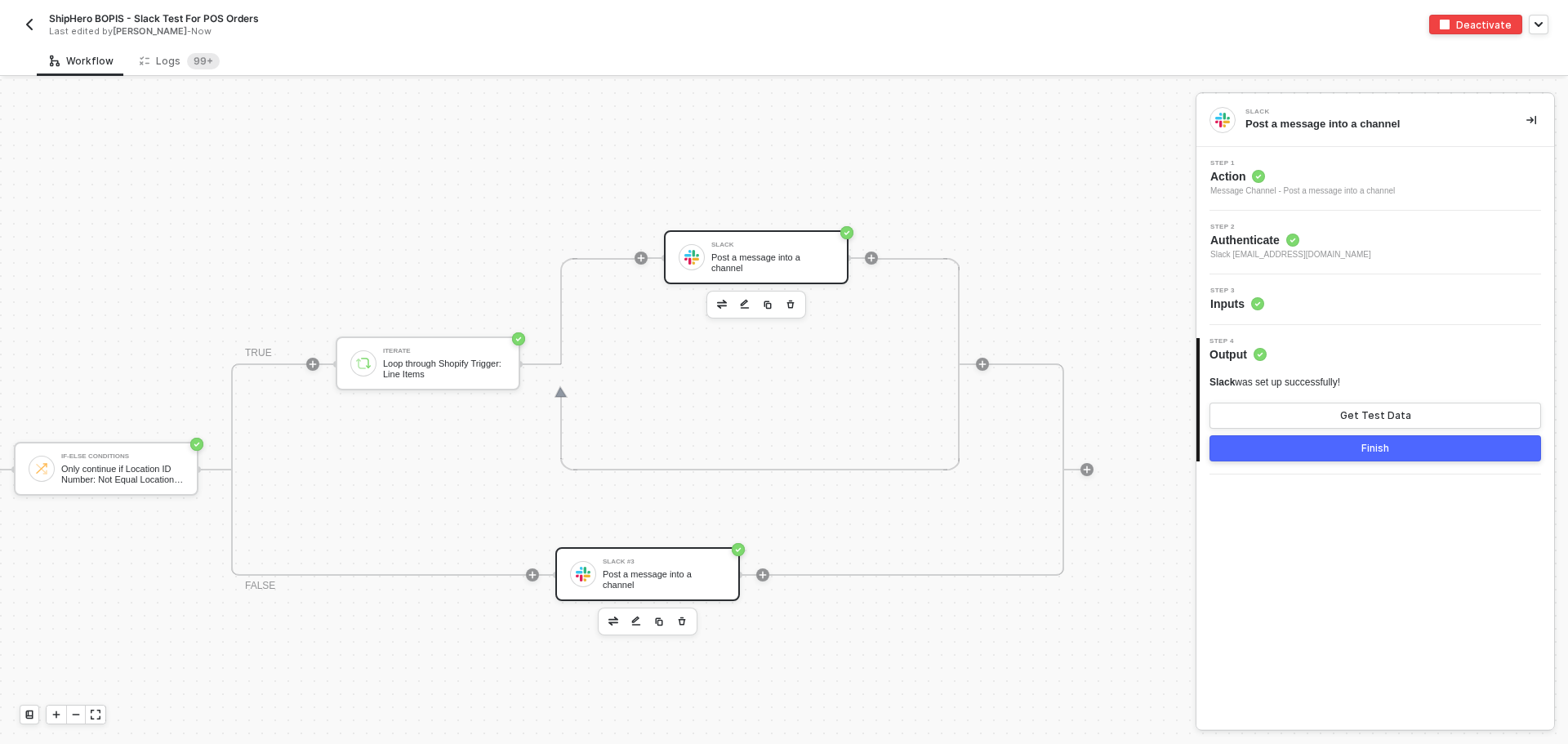
click at [735, 237] on div "Slack Post a message into a channel" at bounding box center [756, 257] width 185 height 54
click at [1343, 286] on div "Step 3 Inputs" at bounding box center [1376, 300] width 358 height 51
click at [1342, 296] on div "Step 3 Inputs" at bounding box center [1377, 299] width 354 height 24
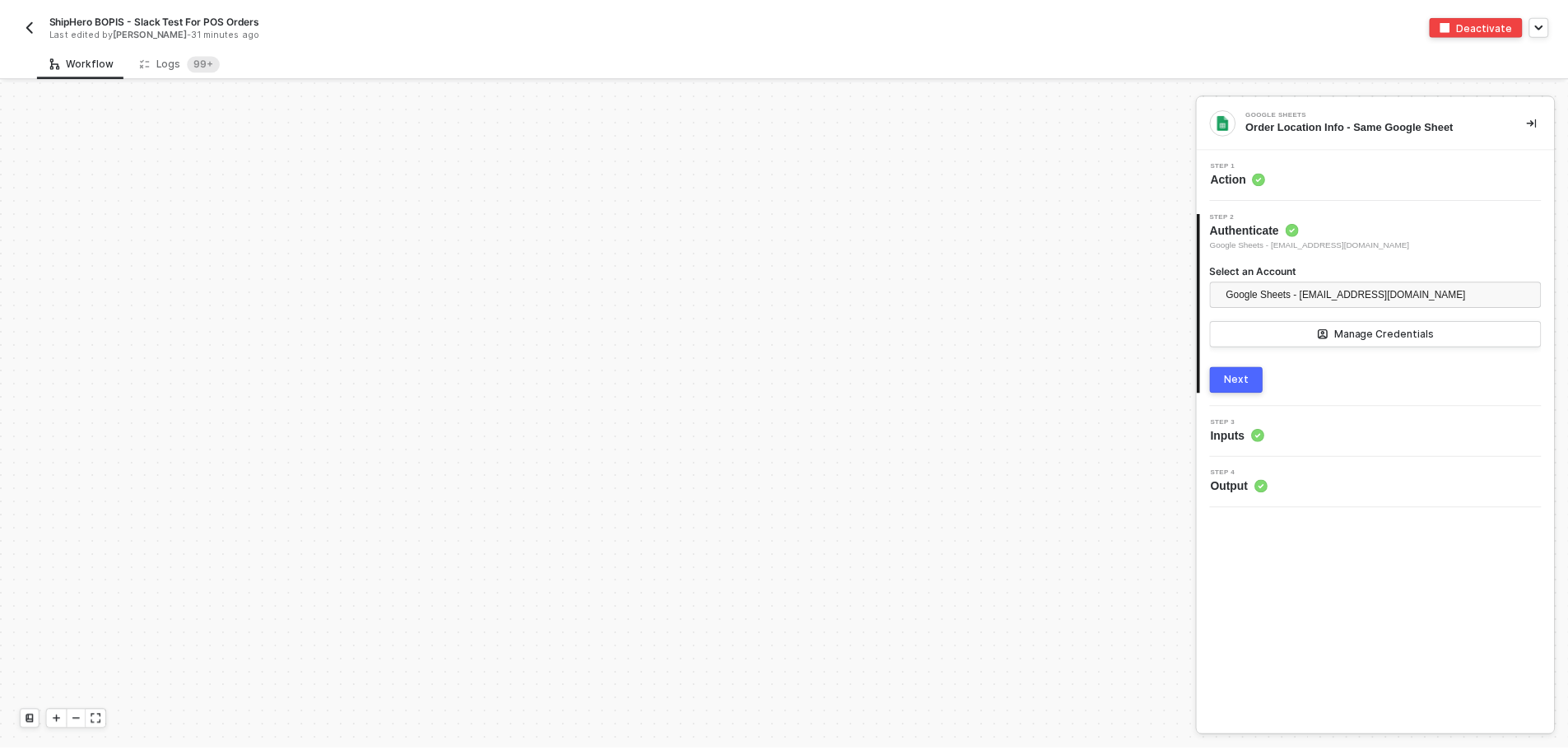
scroll to position [394, 0]
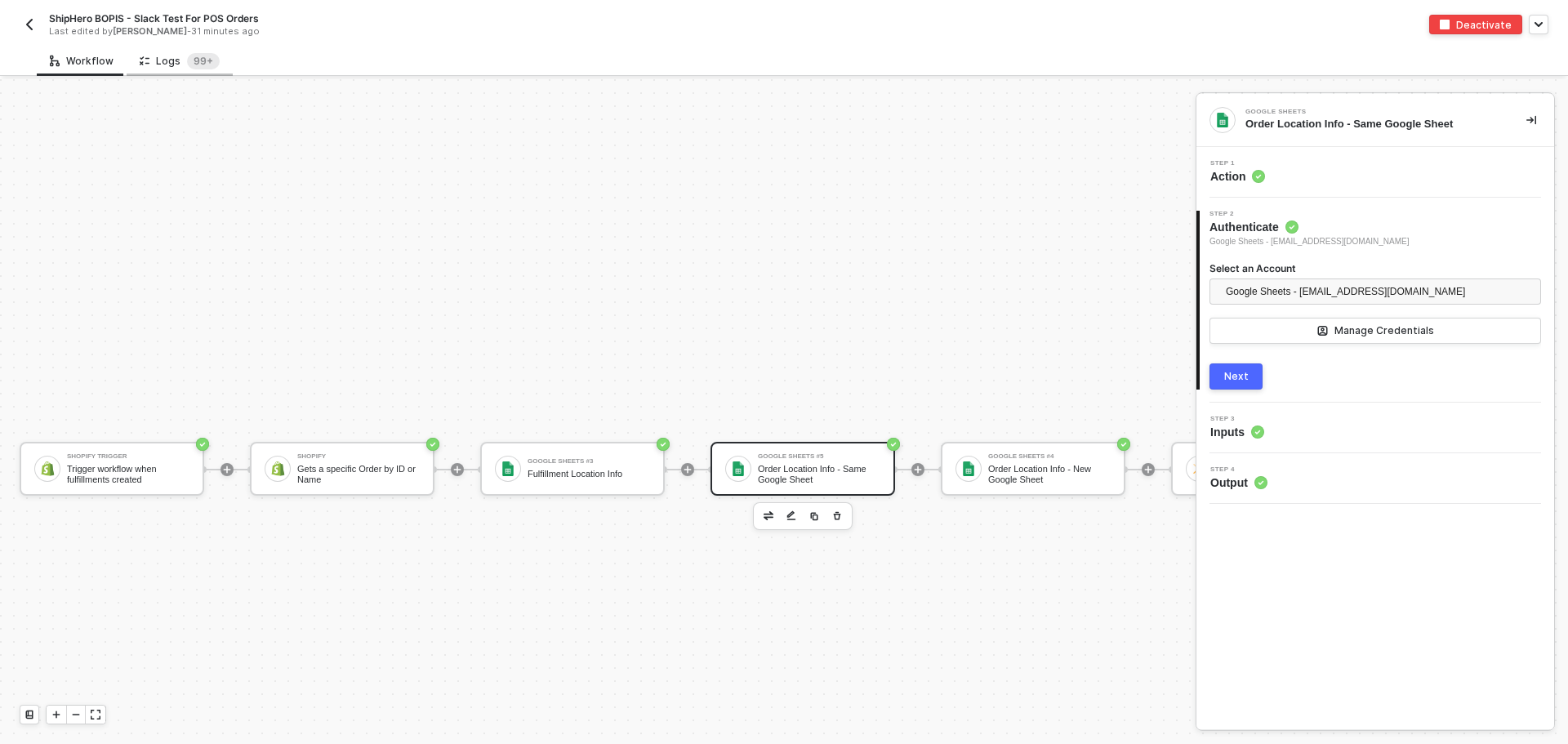
click at [167, 67] on div "Logs 99+" at bounding box center [180, 61] width 80 height 17
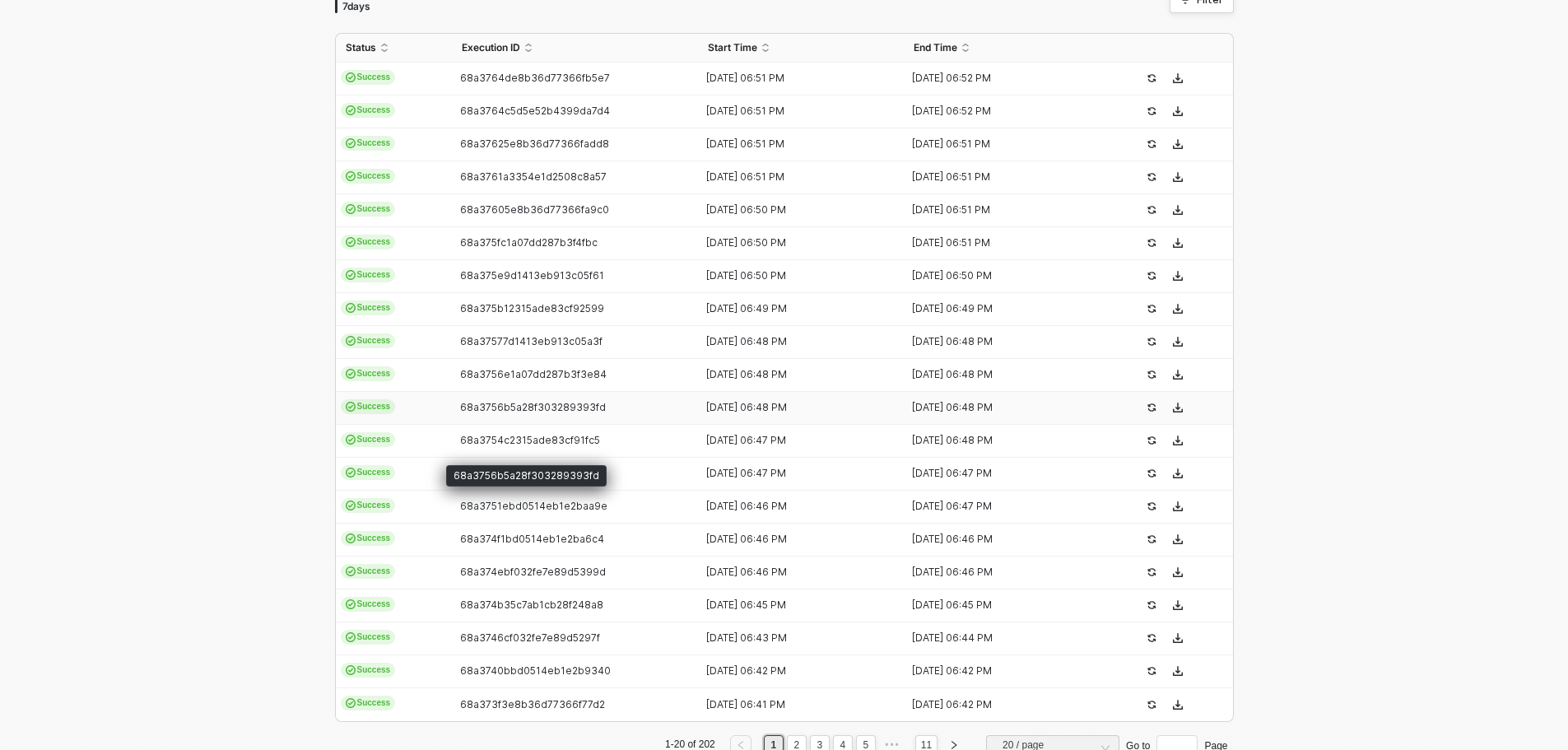
scroll to position [414, 0]
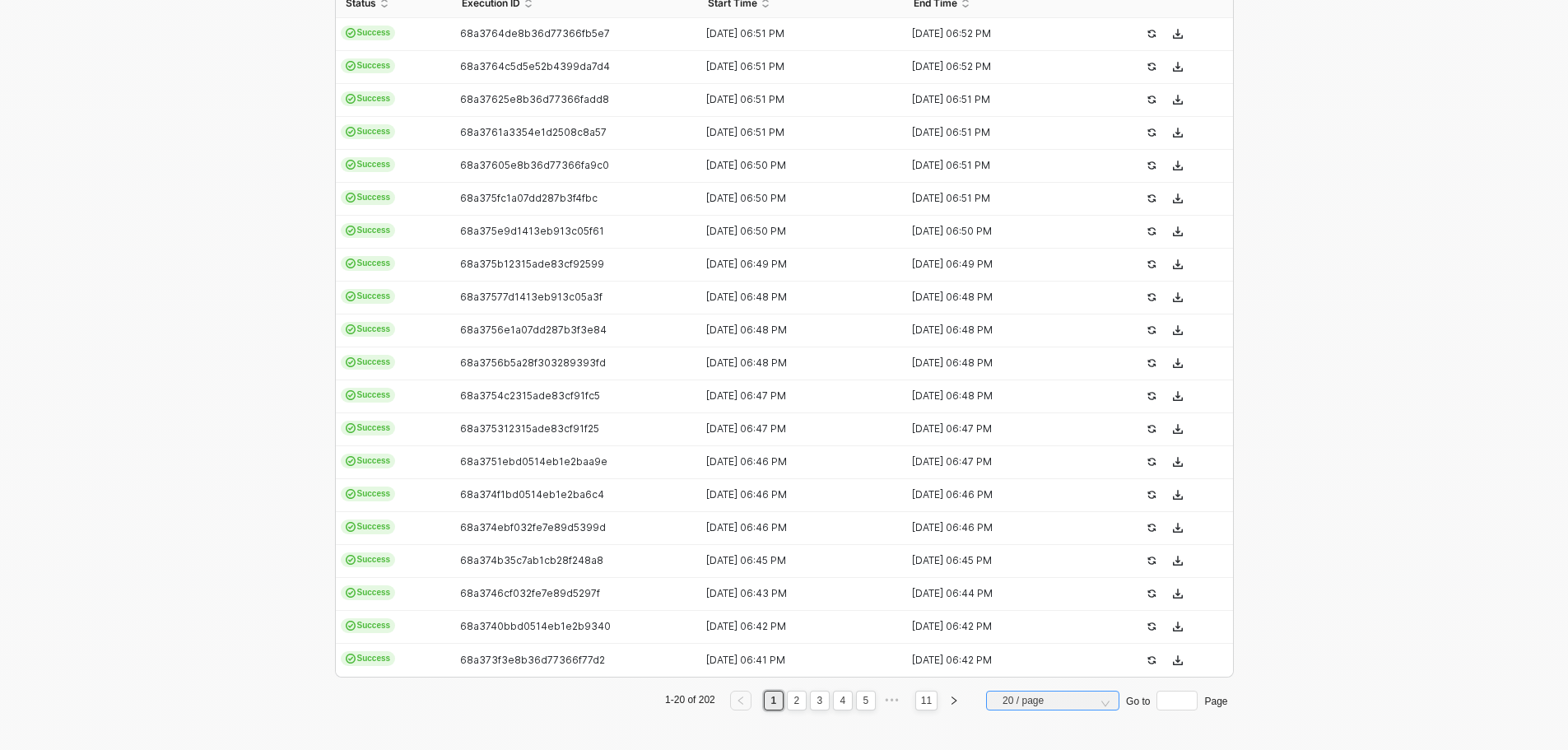
click at [1024, 703] on span "20 / page" at bounding box center [1055, 700] width 107 height 25
click at [1036, 682] on div "50 / page" at bounding box center [1052, 670] width 127 height 27
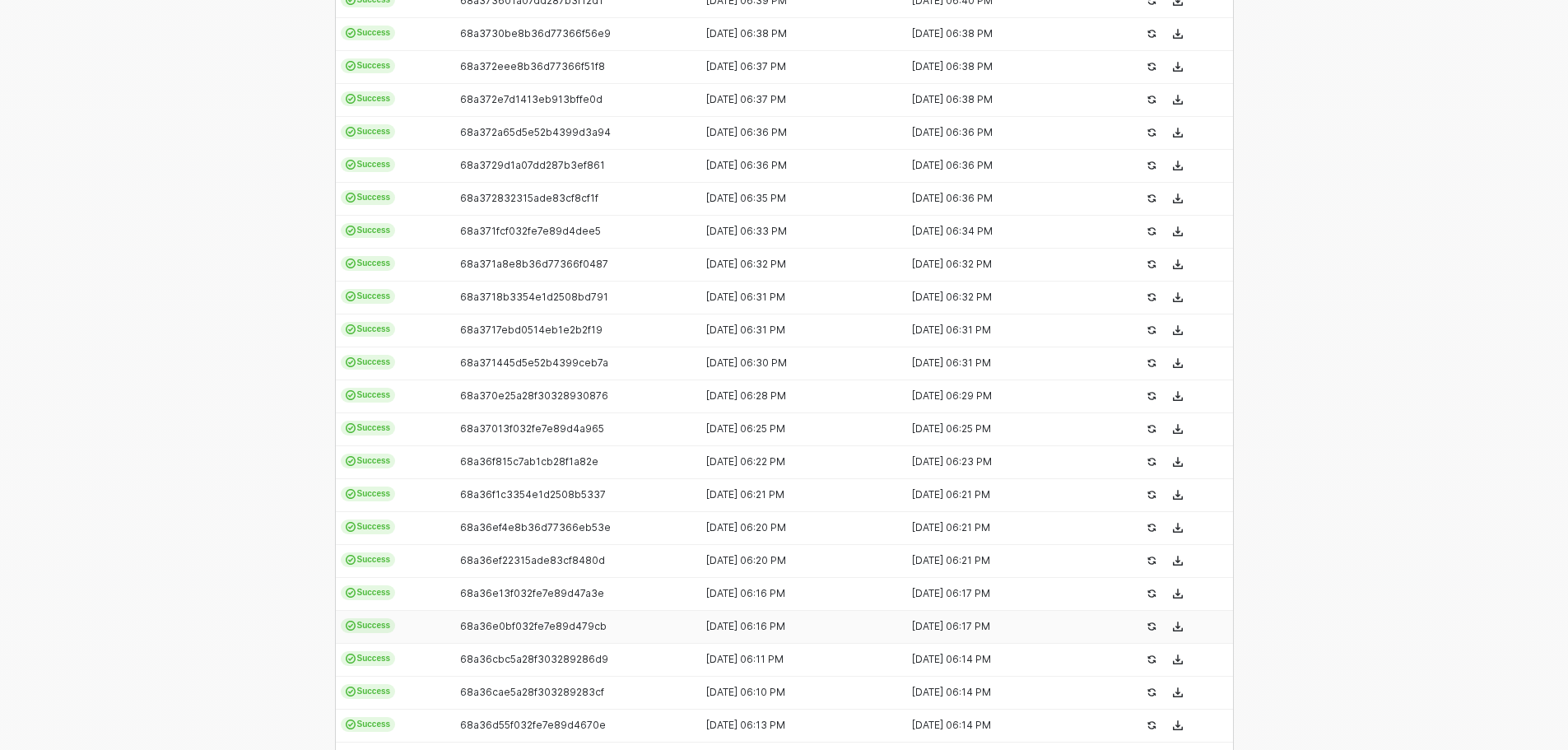
scroll to position [1403, 0]
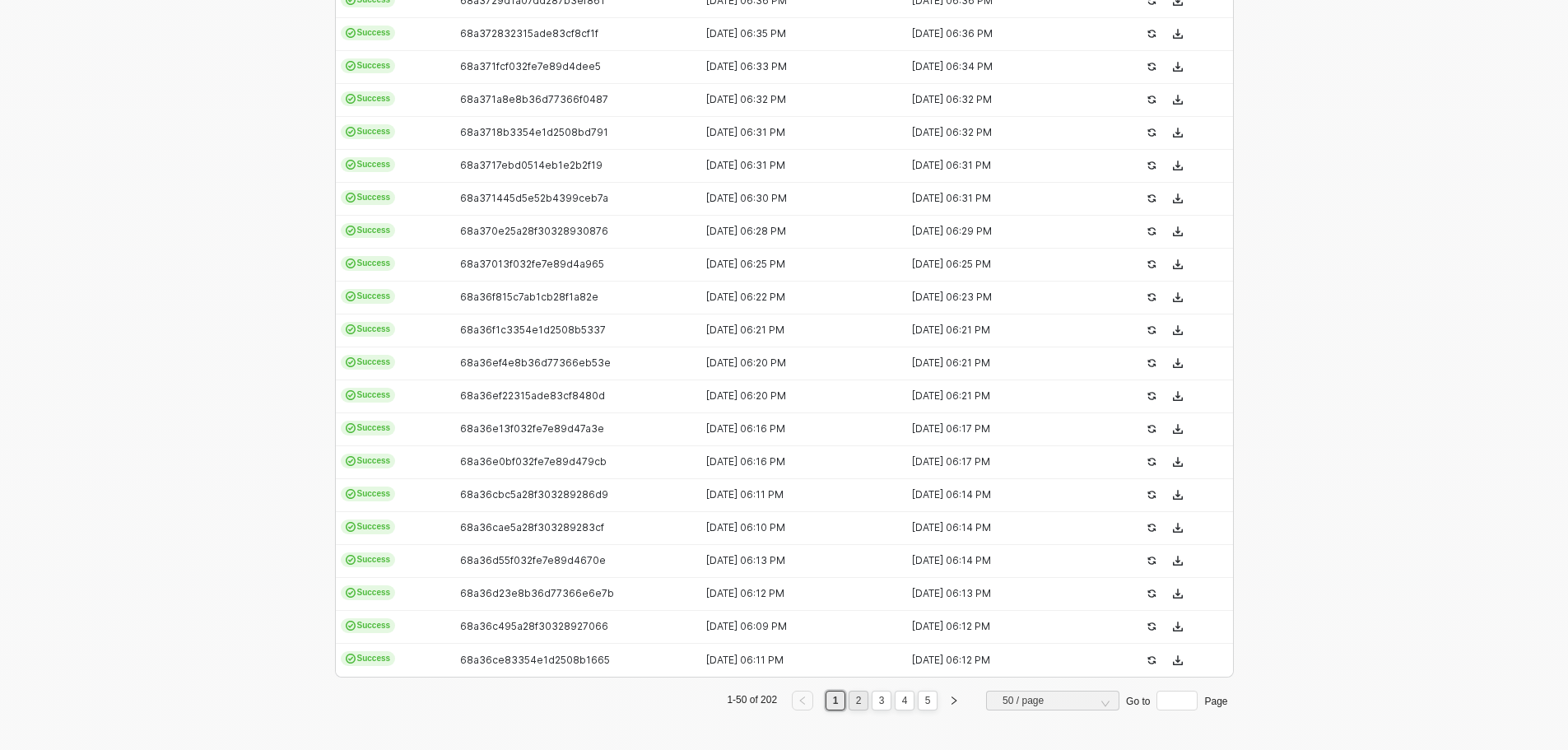
click at [853, 696] on link "2" at bounding box center [858, 700] width 16 height 18
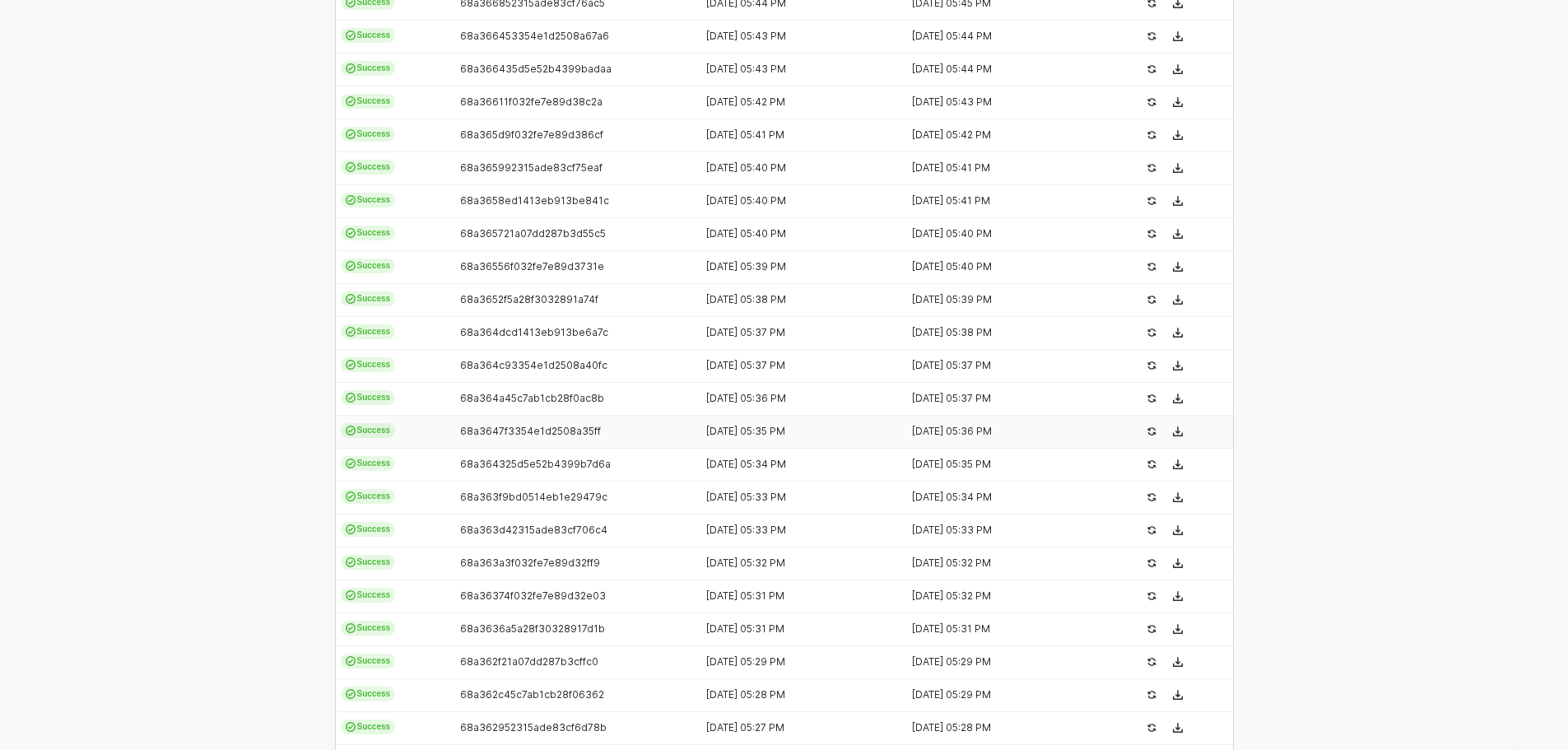
scroll to position [1399, 0]
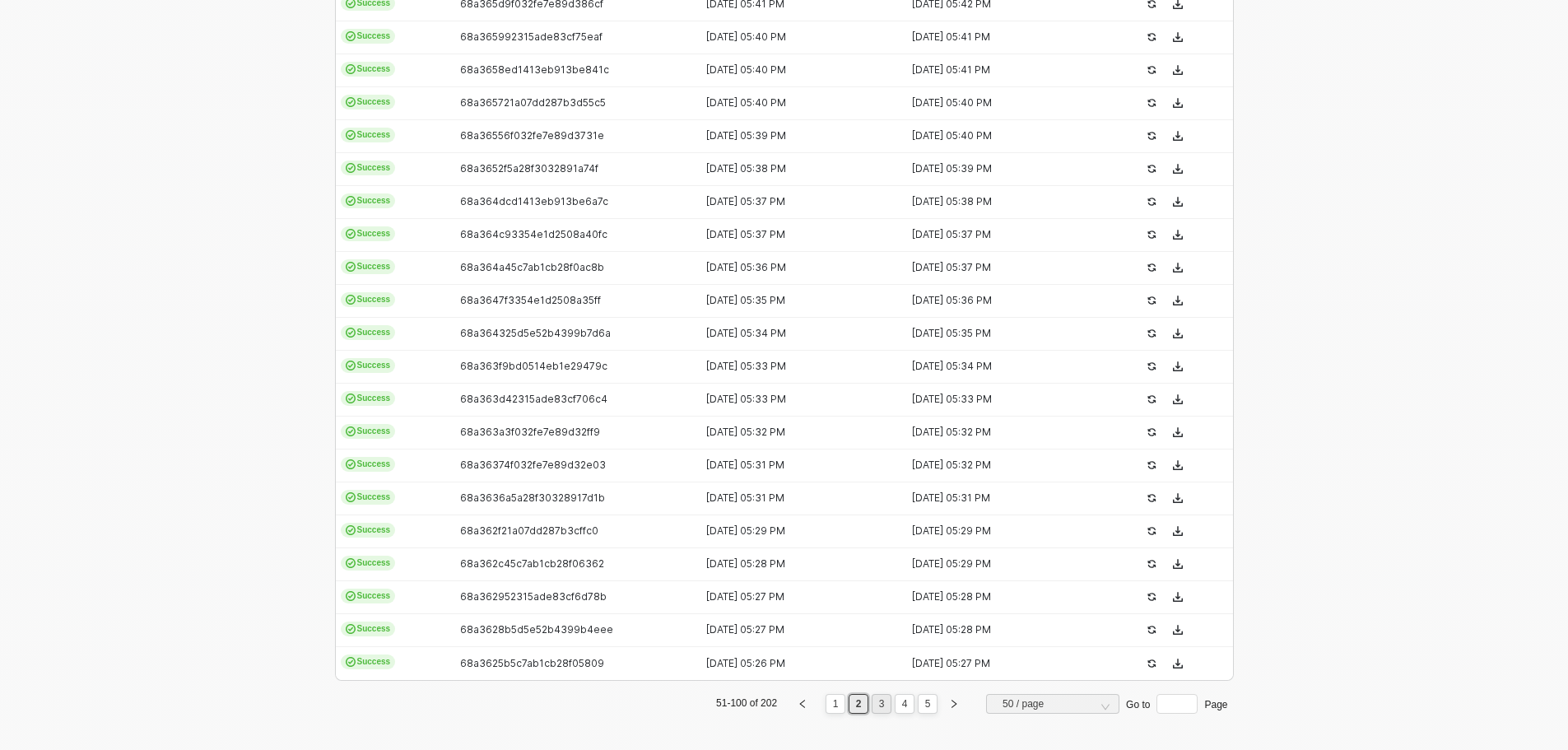
click at [884, 705] on link "3" at bounding box center [882, 704] width 16 height 18
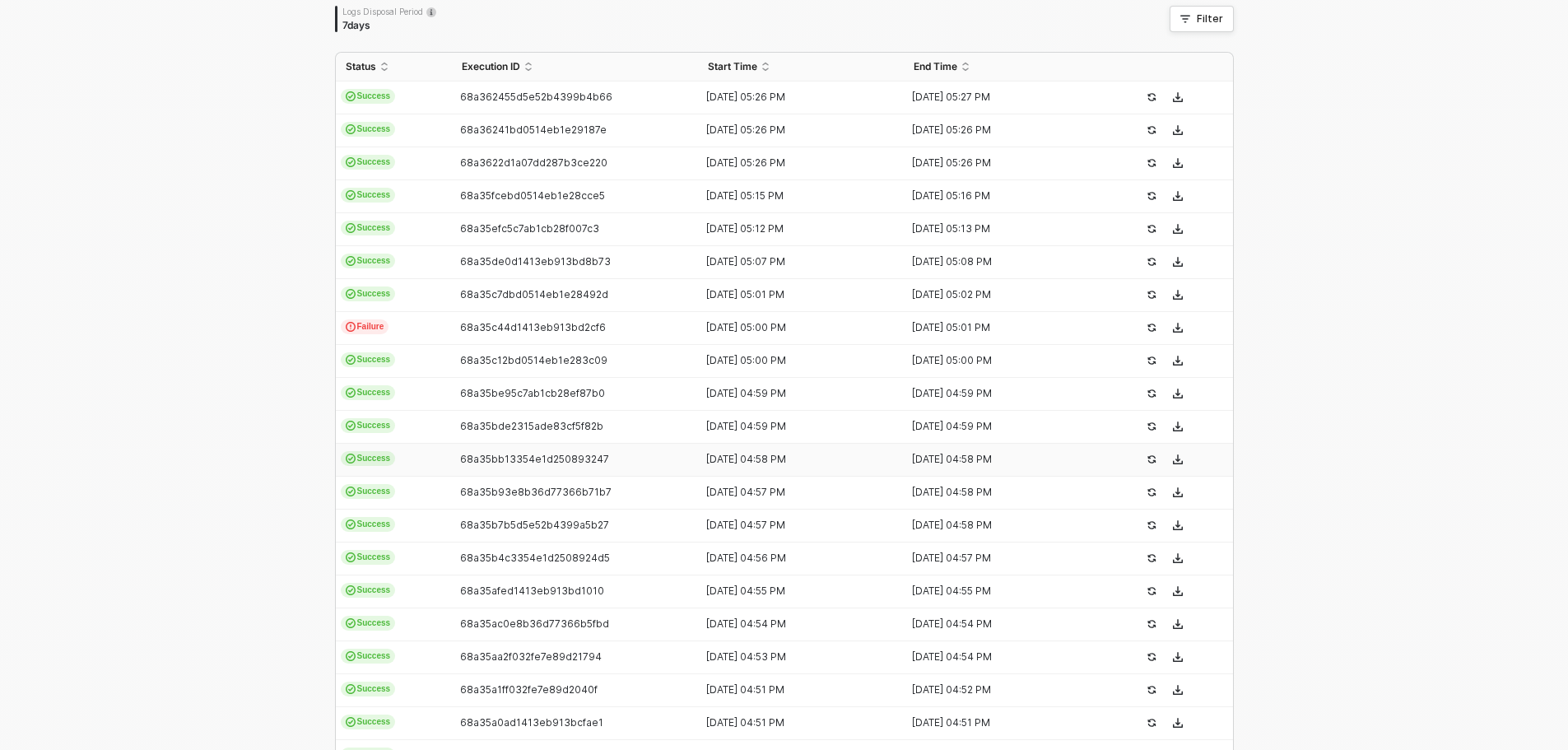
scroll to position [247, 0]
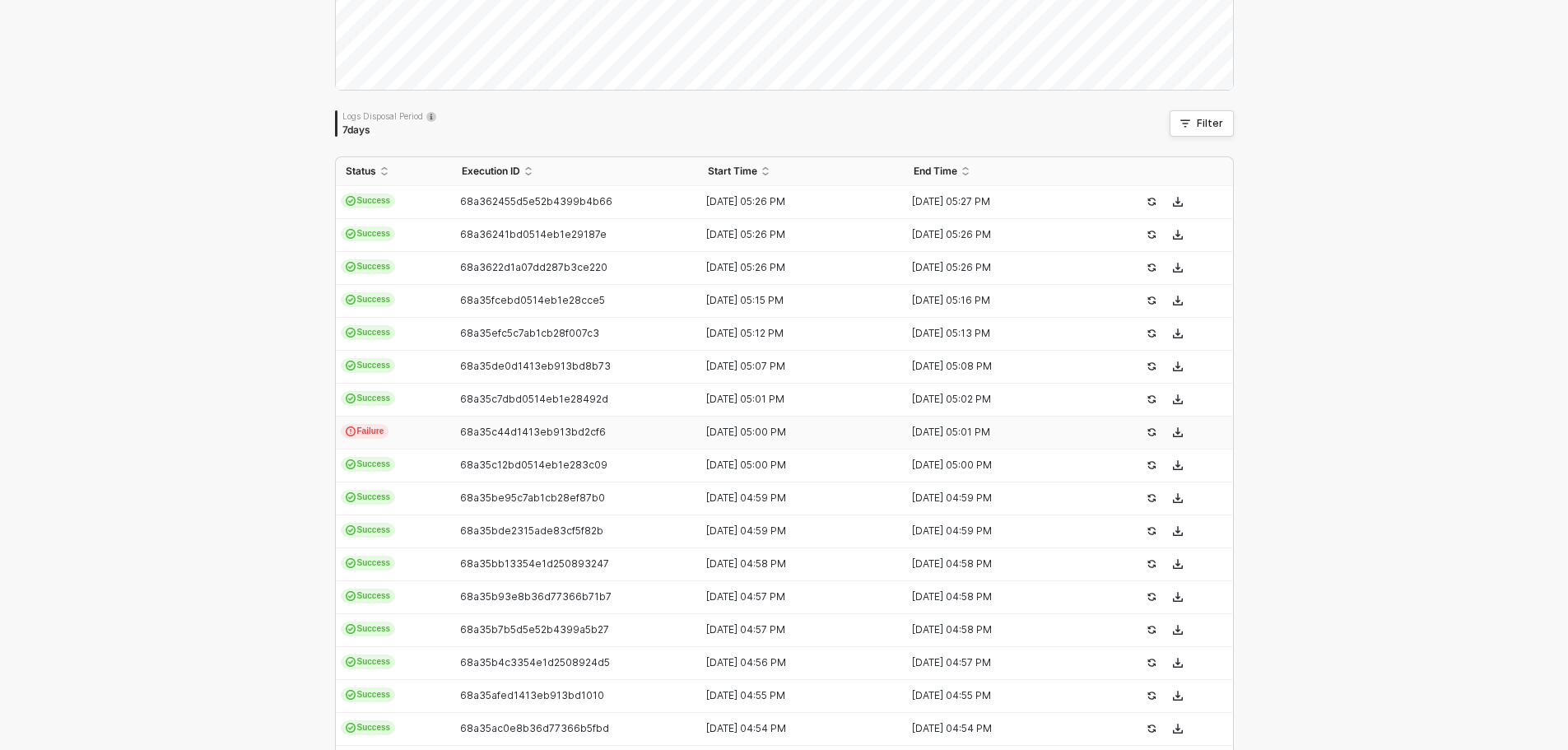
click at [434, 429] on td "Failure" at bounding box center [394, 432] width 116 height 32
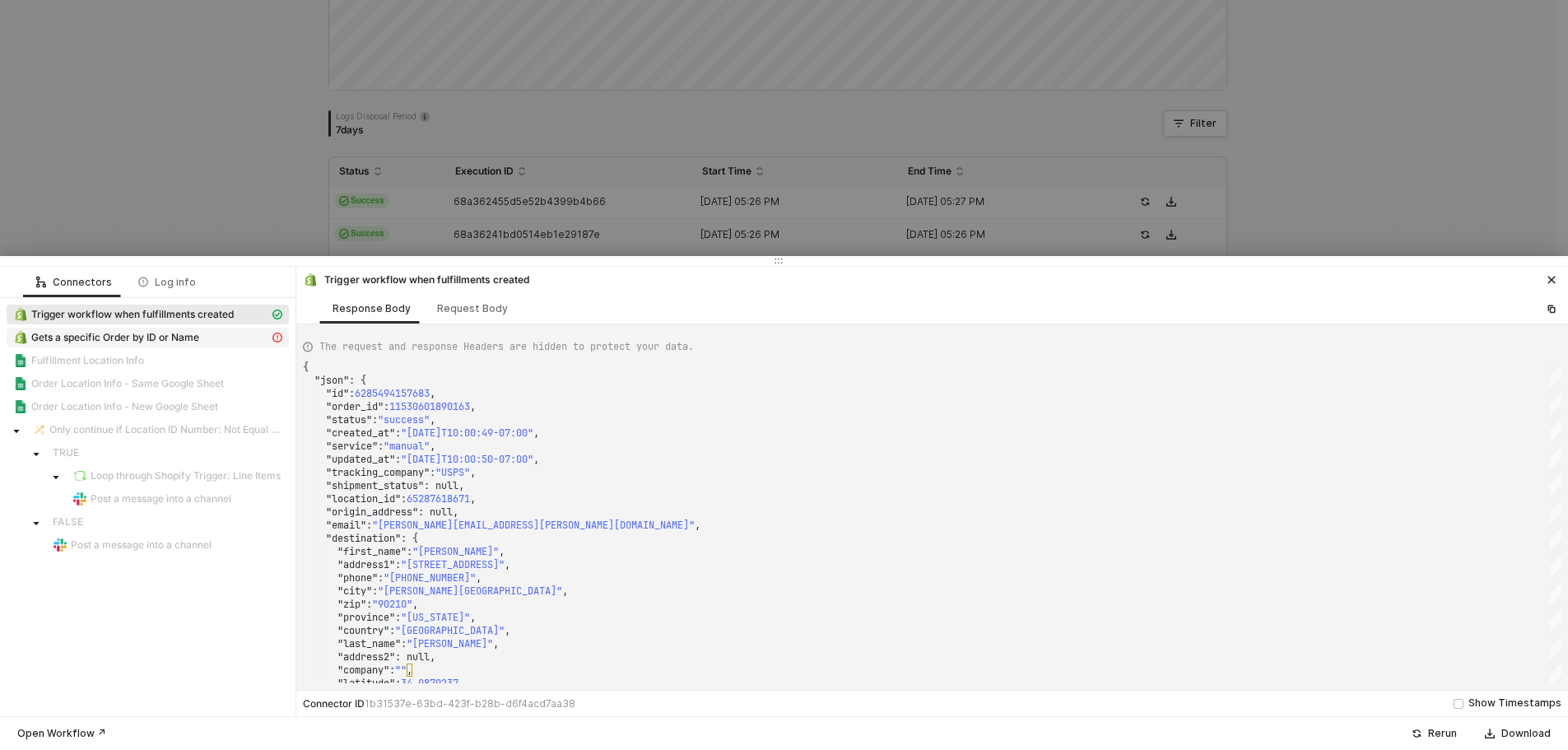
click at [188, 344] on span "Gets a specific Order by ID or Name" at bounding box center [115, 337] width 168 height 13
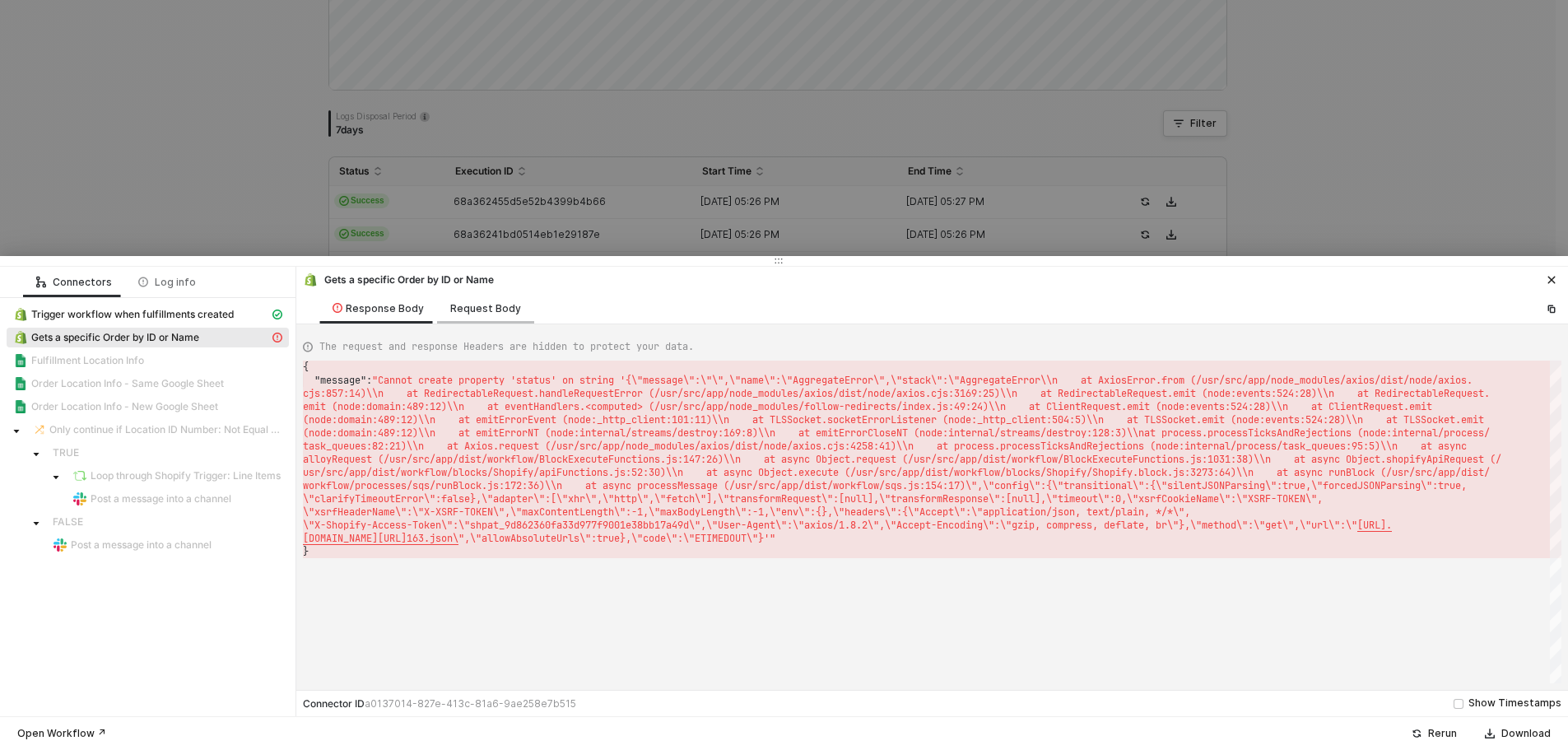
click at [450, 310] on div "Request Body" at bounding box center [485, 308] width 71 height 13
type textarea "{ "keyValuePairs": [], "apiVersion": "shopifyV1", "orderId": 11530601890163 }"
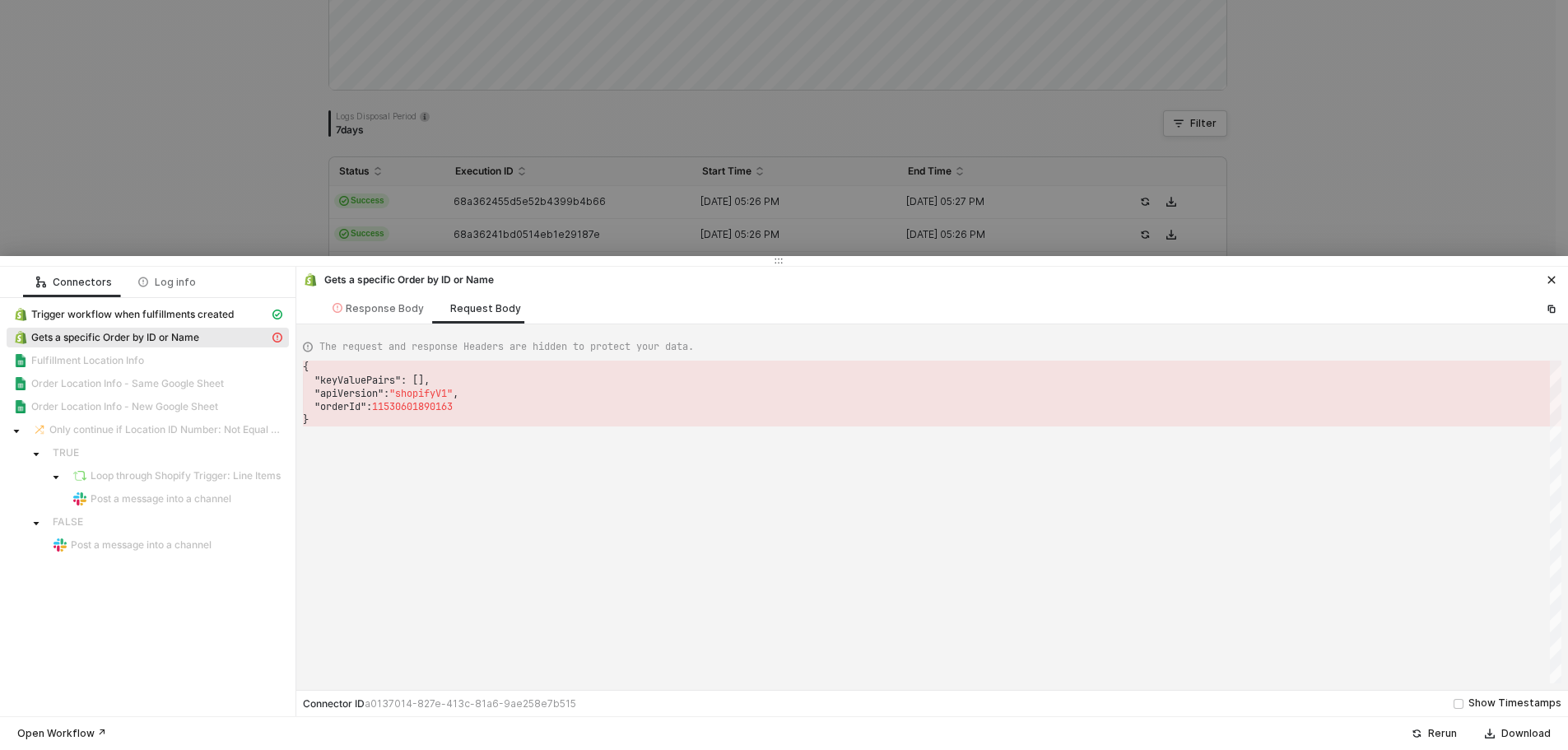
click at [274, 177] on div at bounding box center [784, 375] width 1568 height 750
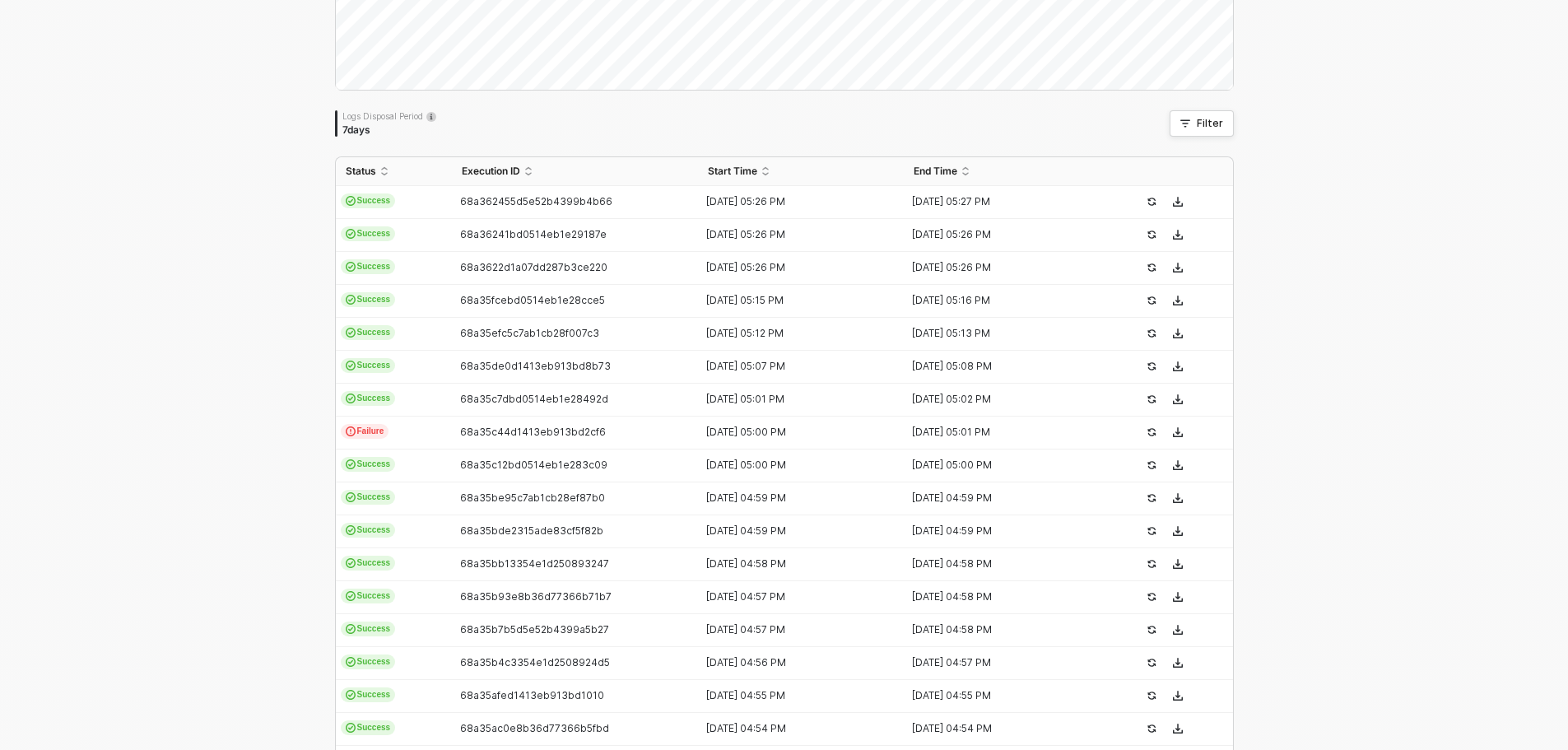
scroll to position [0, 0]
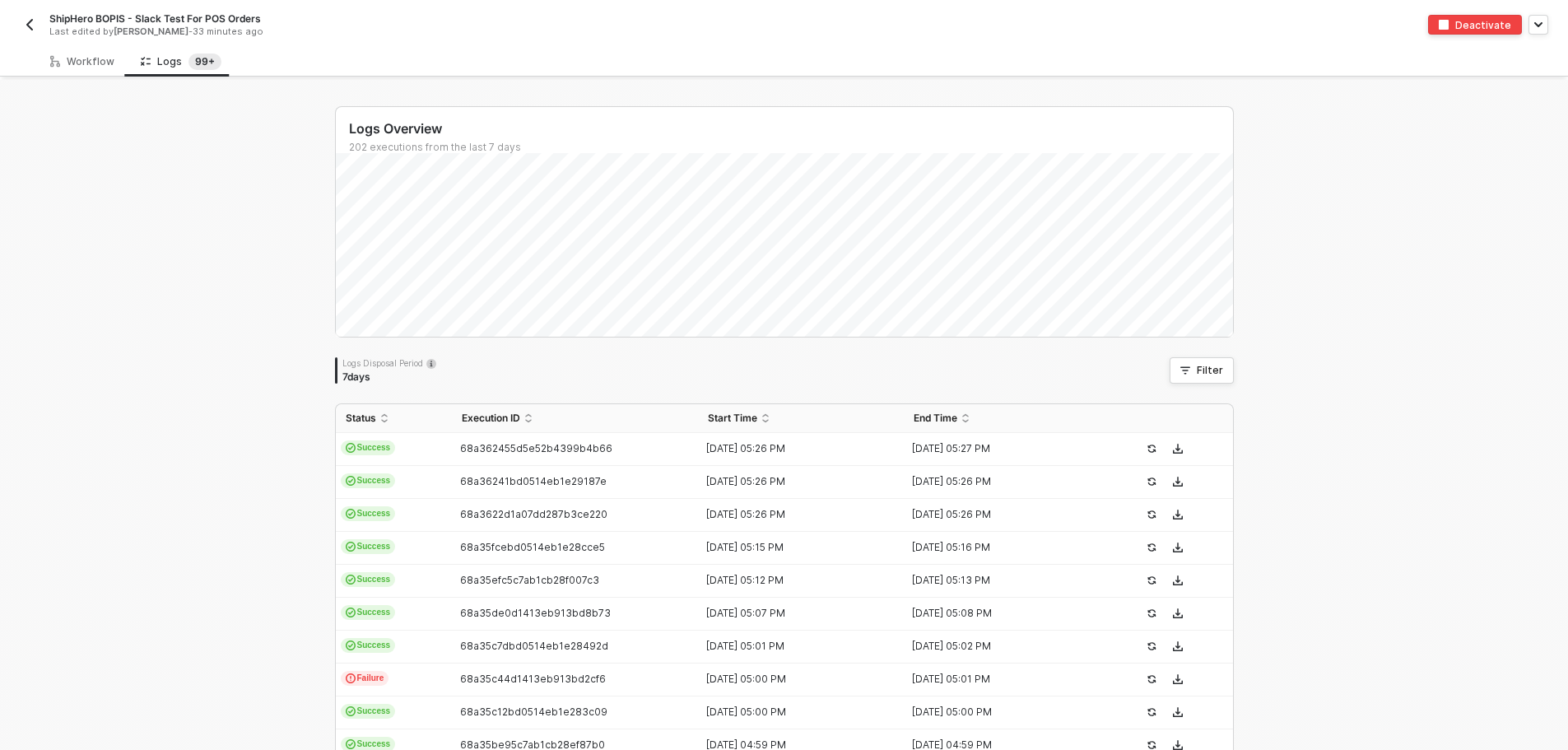
click at [30, 18] on img "button" at bounding box center [29, 24] width 13 height 13
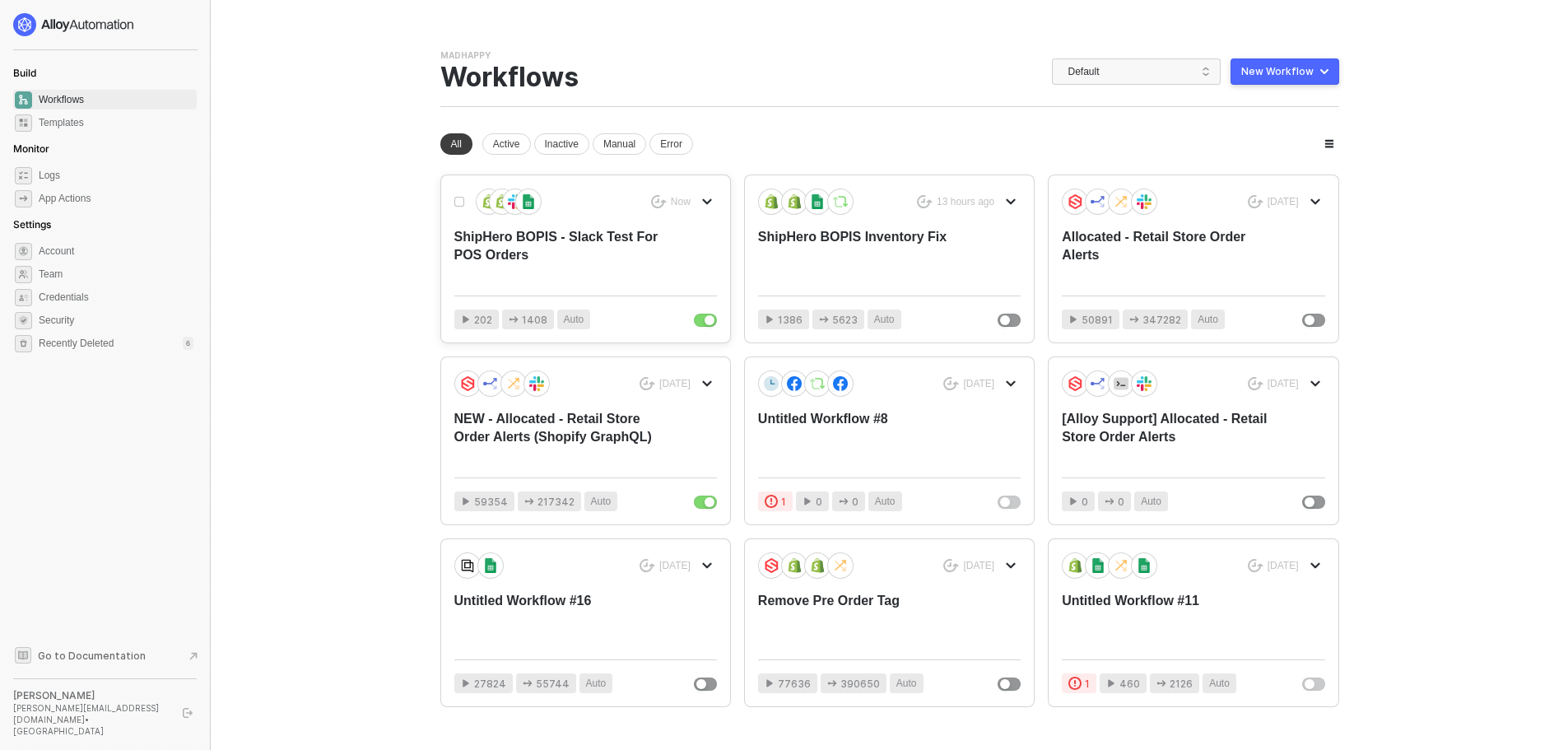
click at [526, 233] on div "ShipHero BOPIS - Slack Test For POS Orders" at bounding box center [558, 255] width 210 height 54
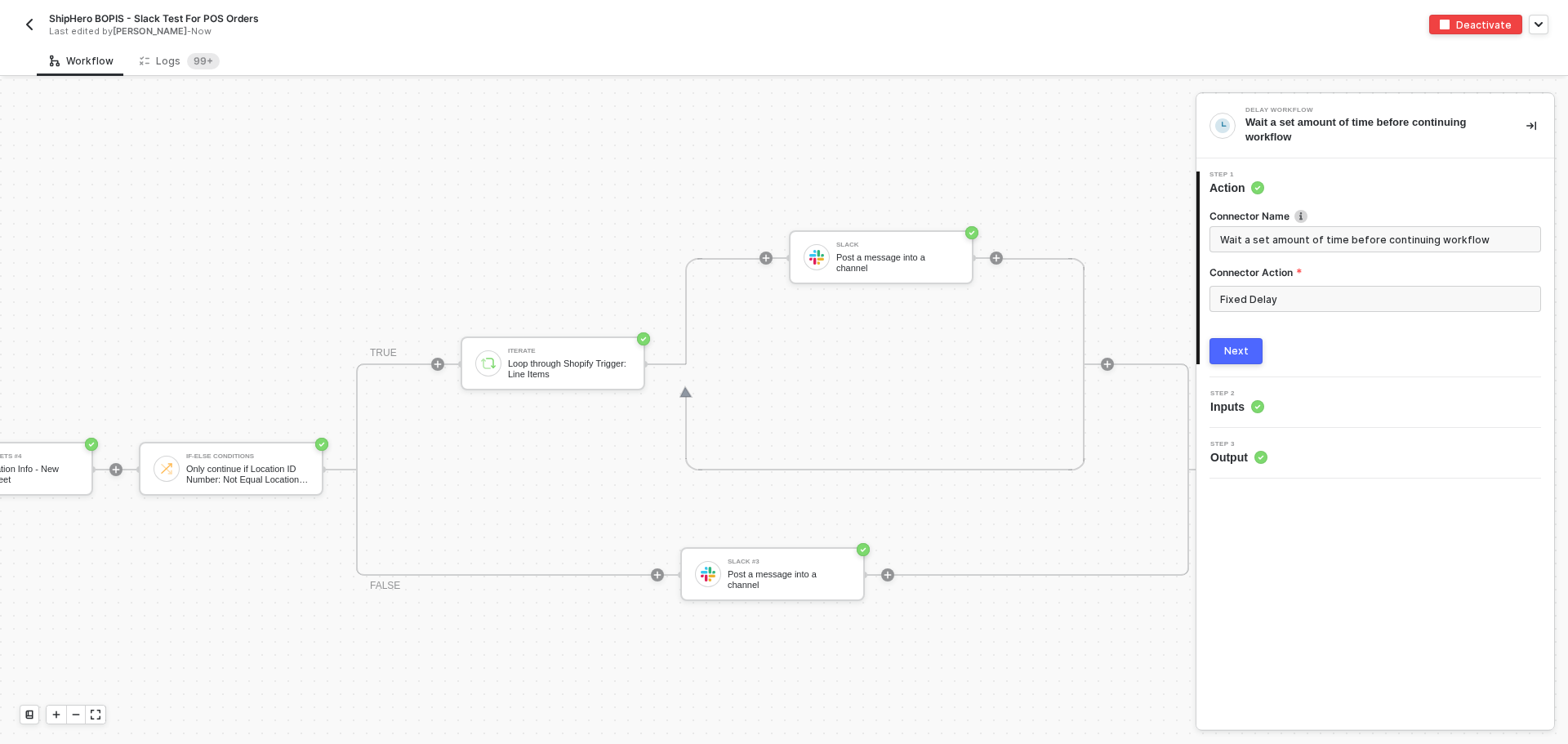
scroll to position [391, 1279]
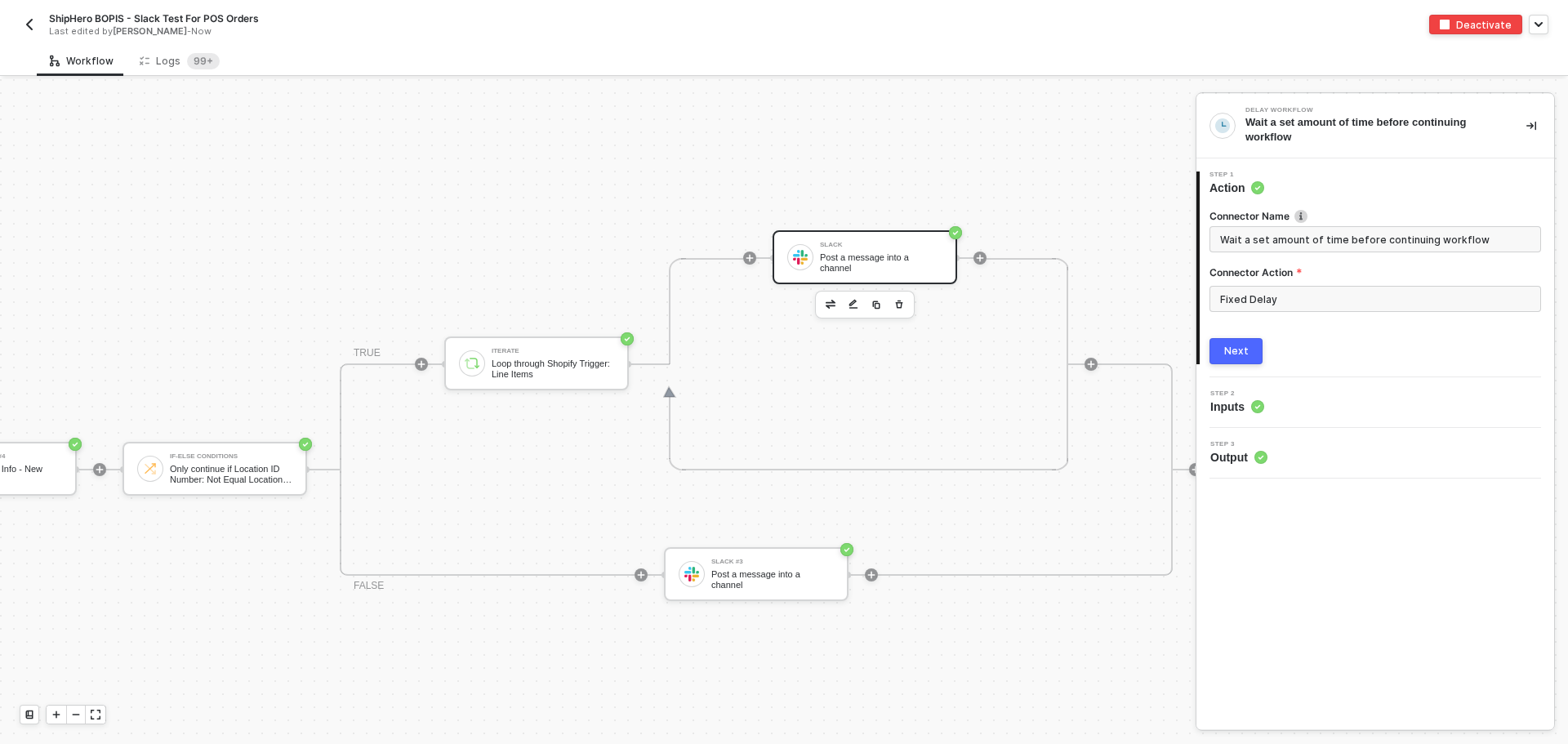
click at [850, 267] on div "Post a message into a channel" at bounding box center [880, 262] width 122 height 21
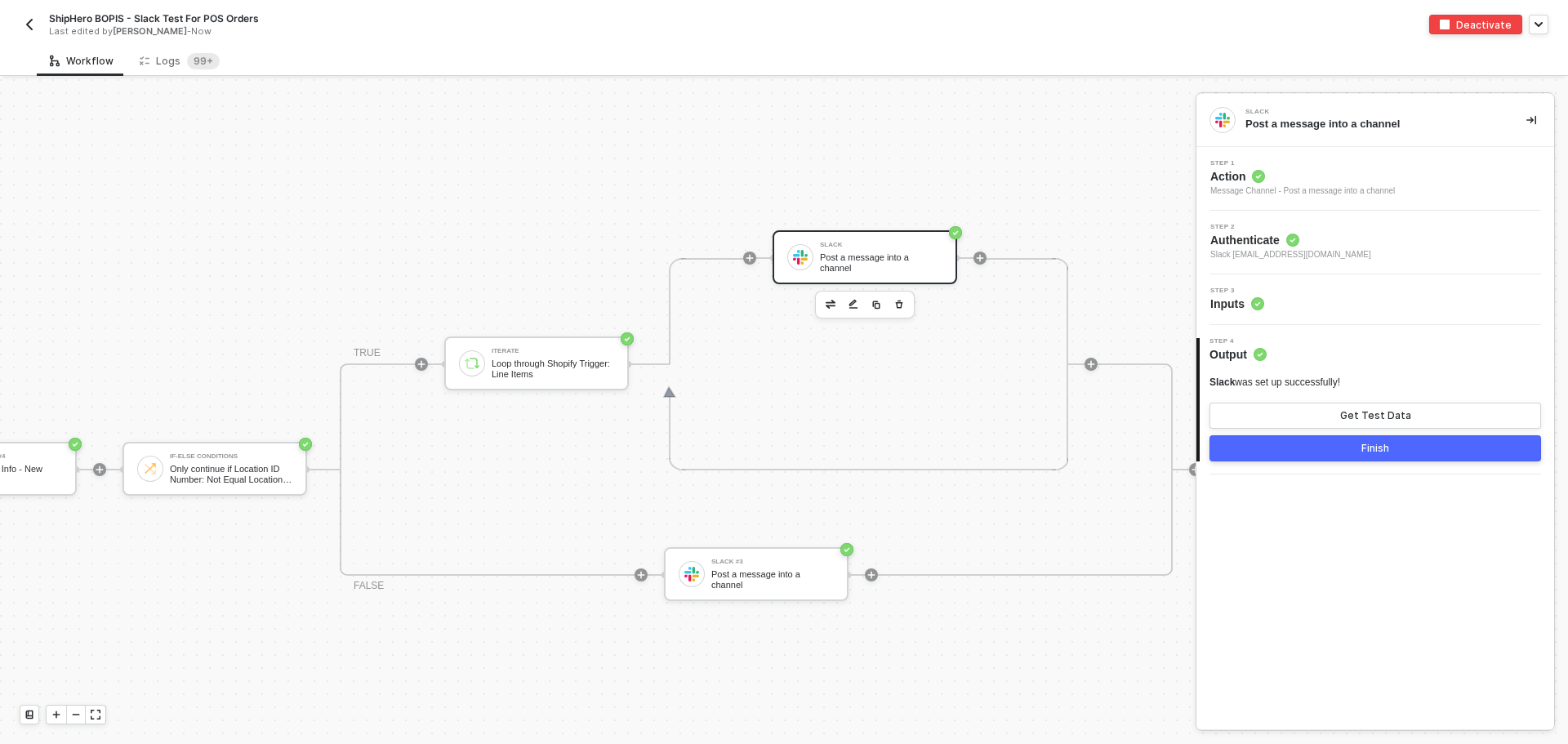
click at [1294, 252] on span "Slack [EMAIL_ADDRESS][DOMAIN_NAME]" at bounding box center [1291, 254] width 161 height 13
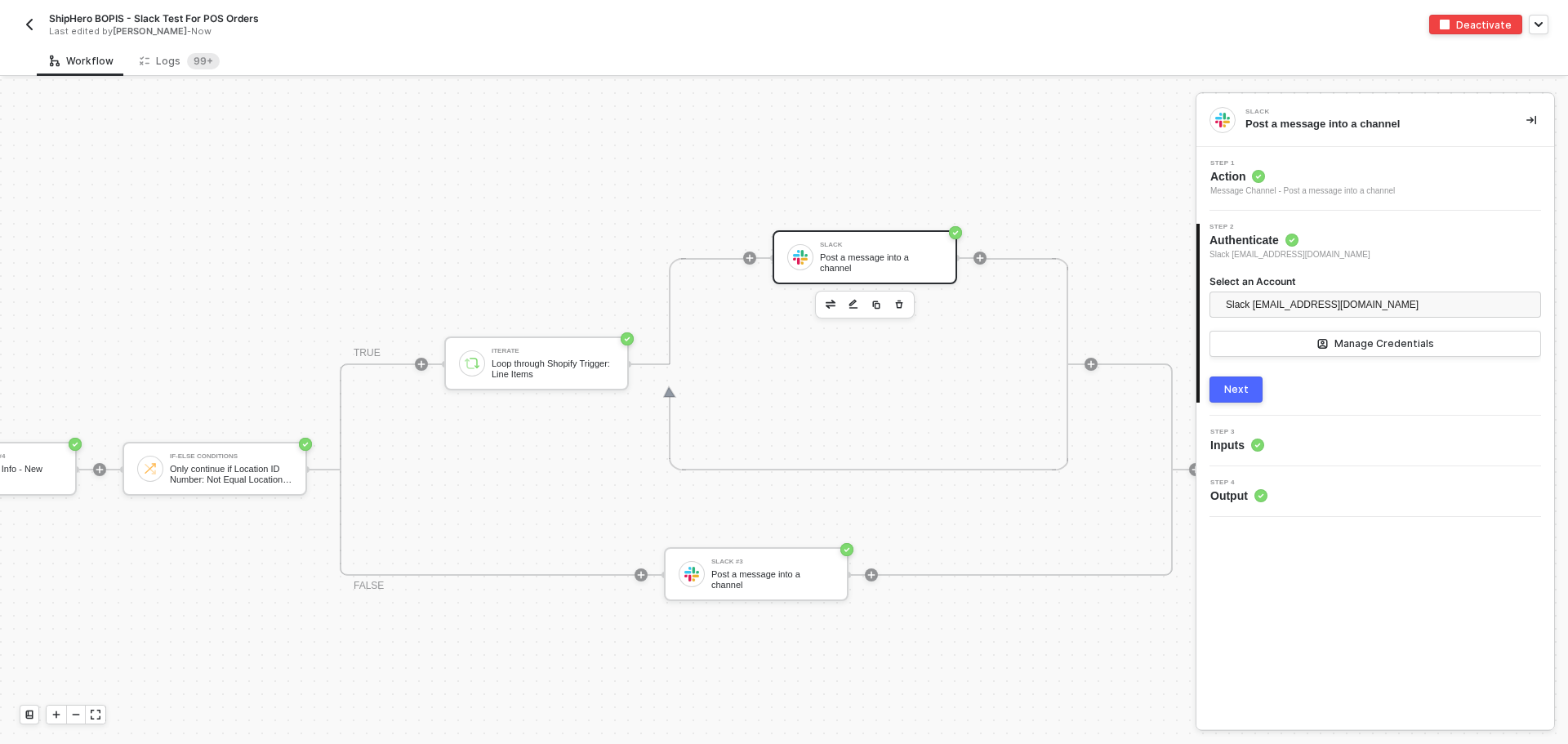
click at [1252, 391] on button "Next" at bounding box center [1236, 389] width 53 height 26
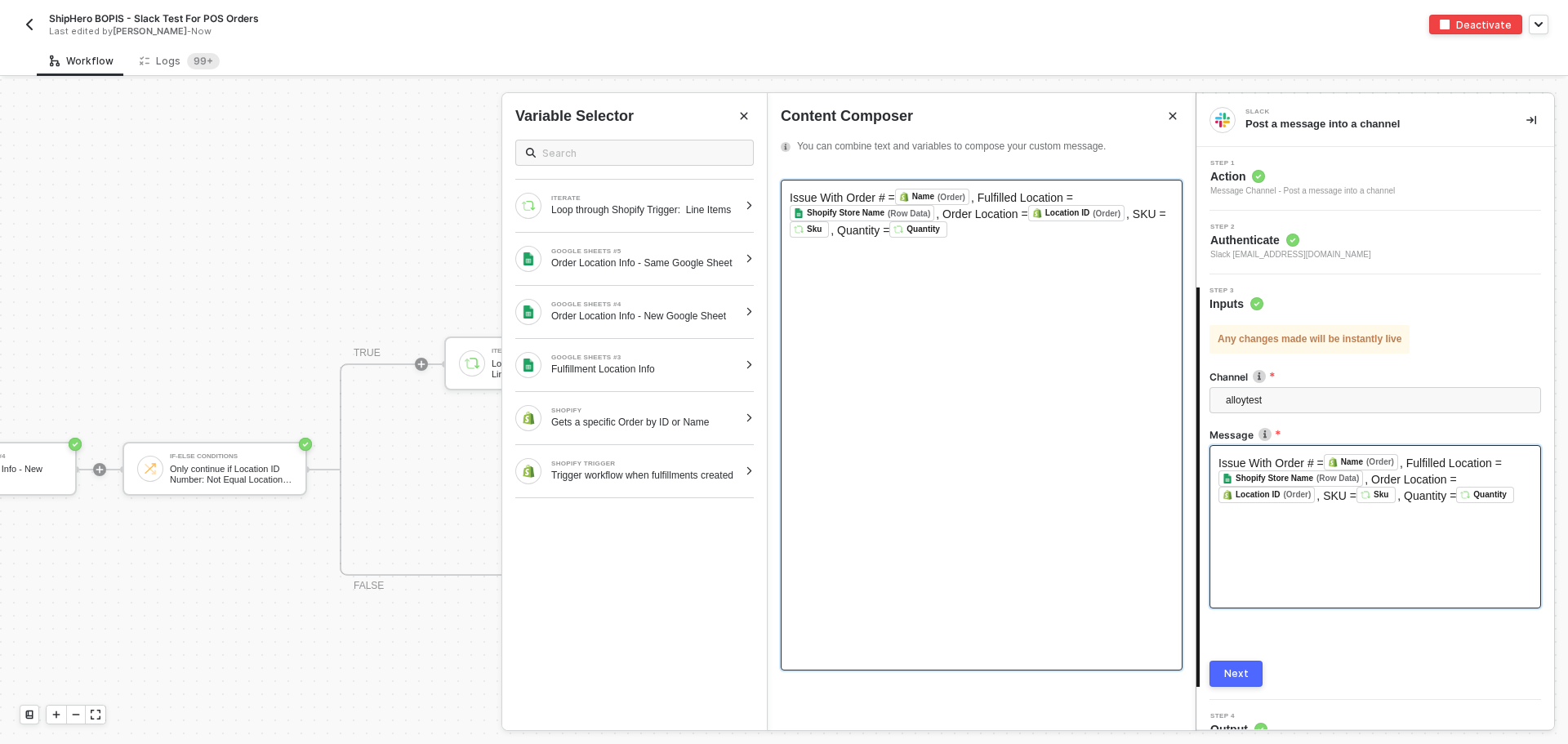
click at [793, 199] on span "Issue With Order # =" at bounding box center [842, 197] width 106 height 13
click at [790, 199] on span "Issue With Order # =" at bounding box center [842, 197] width 106 height 13
click at [1223, 666] on button "Next" at bounding box center [1236, 673] width 53 height 26
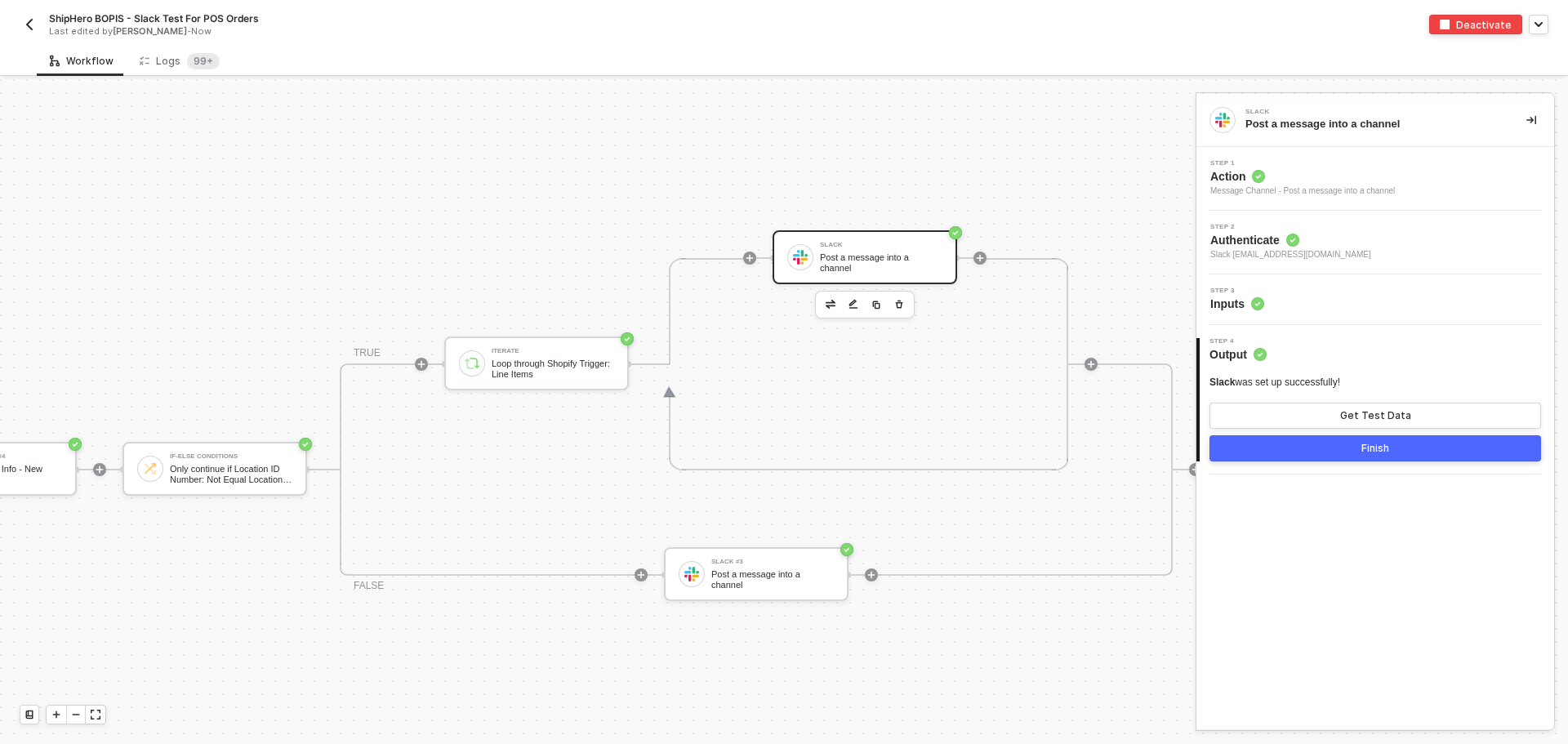
click at [1373, 447] on div "Finish" at bounding box center [1376, 447] width 27 height 13
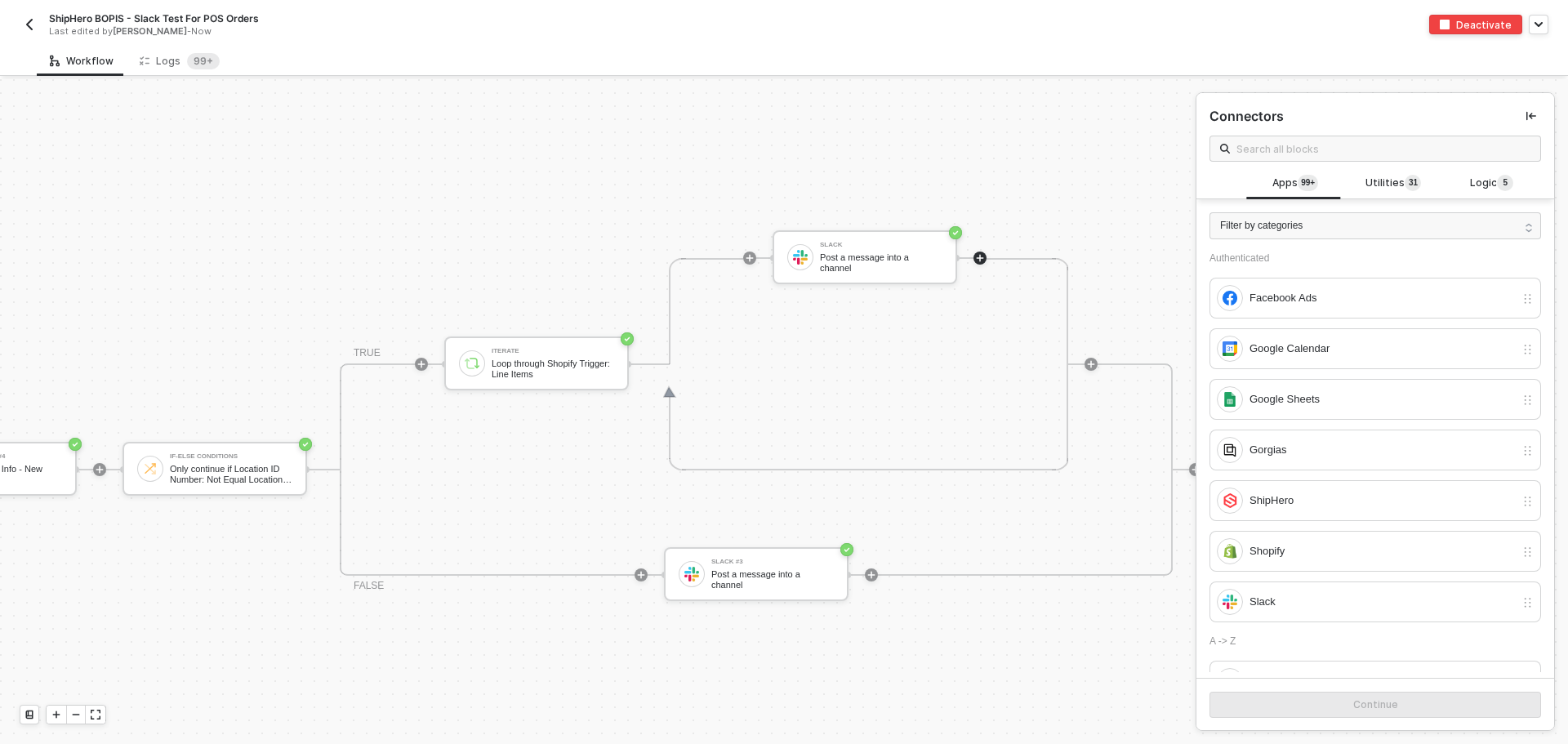
scroll to position [391, 1400]
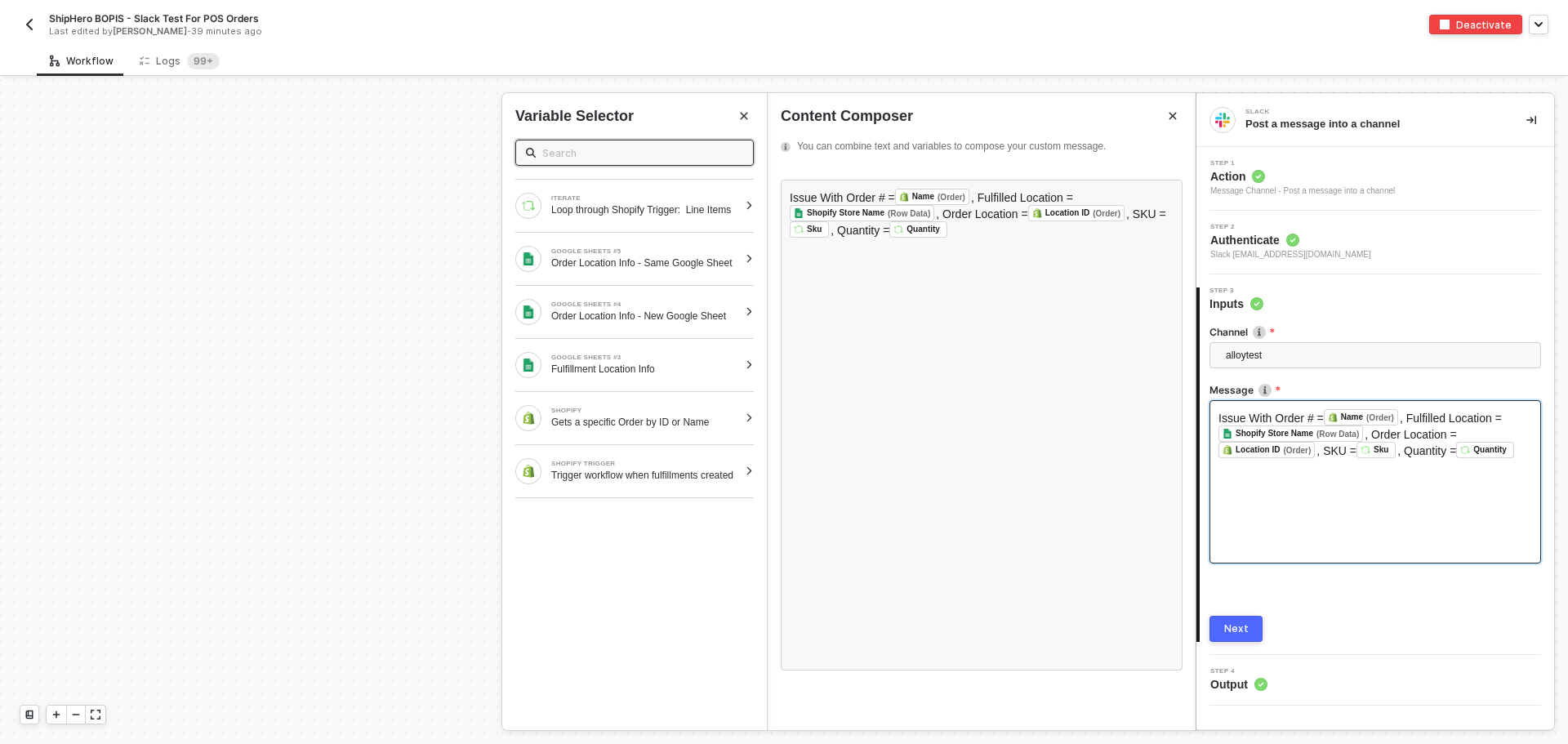
scroll to position [391, 1400]
